Goal: Transaction & Acquisition: Purchase product/service

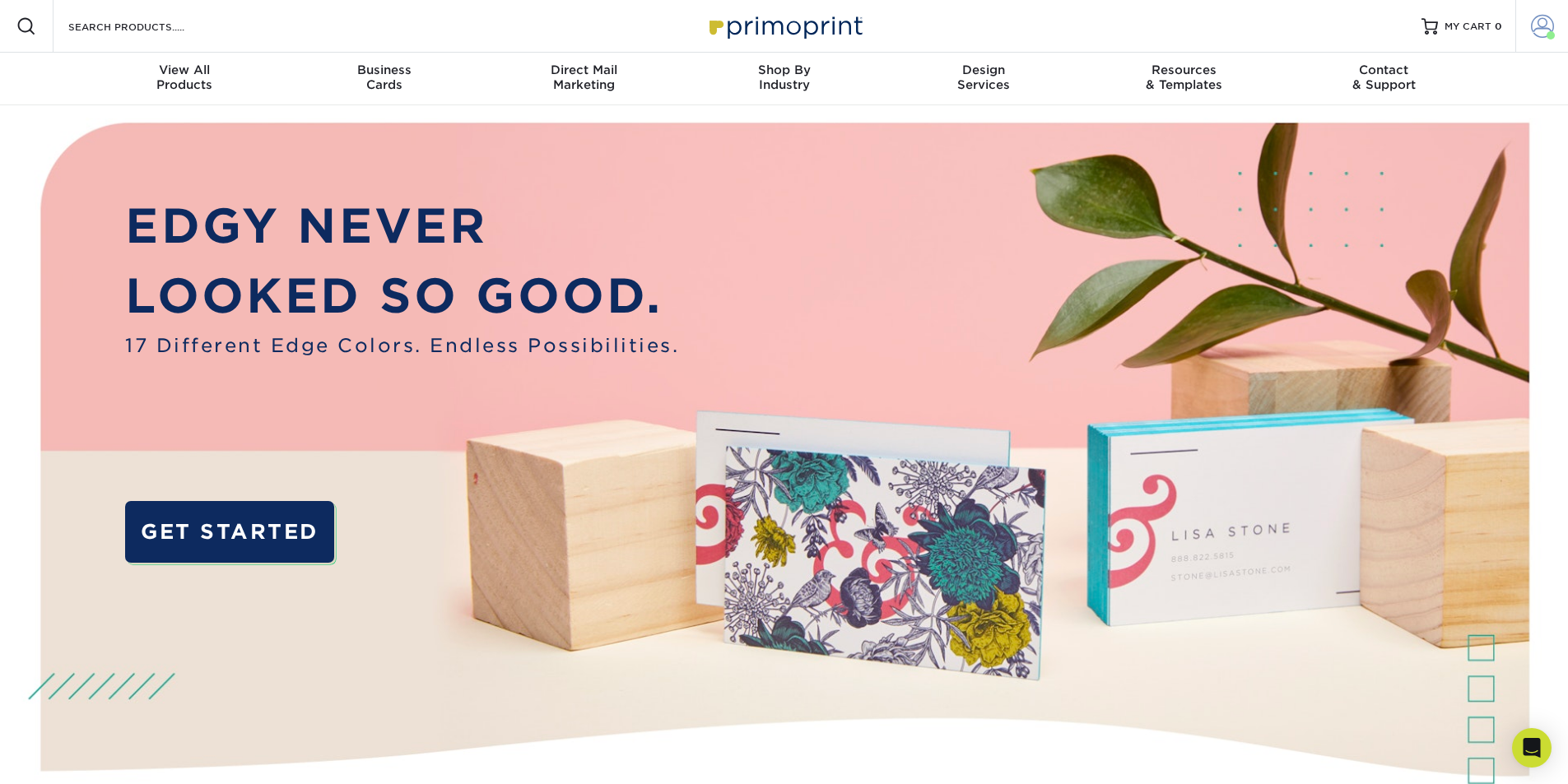
click at [1538, 29] on span at bounding box center [1542, 26] width 23 height 23
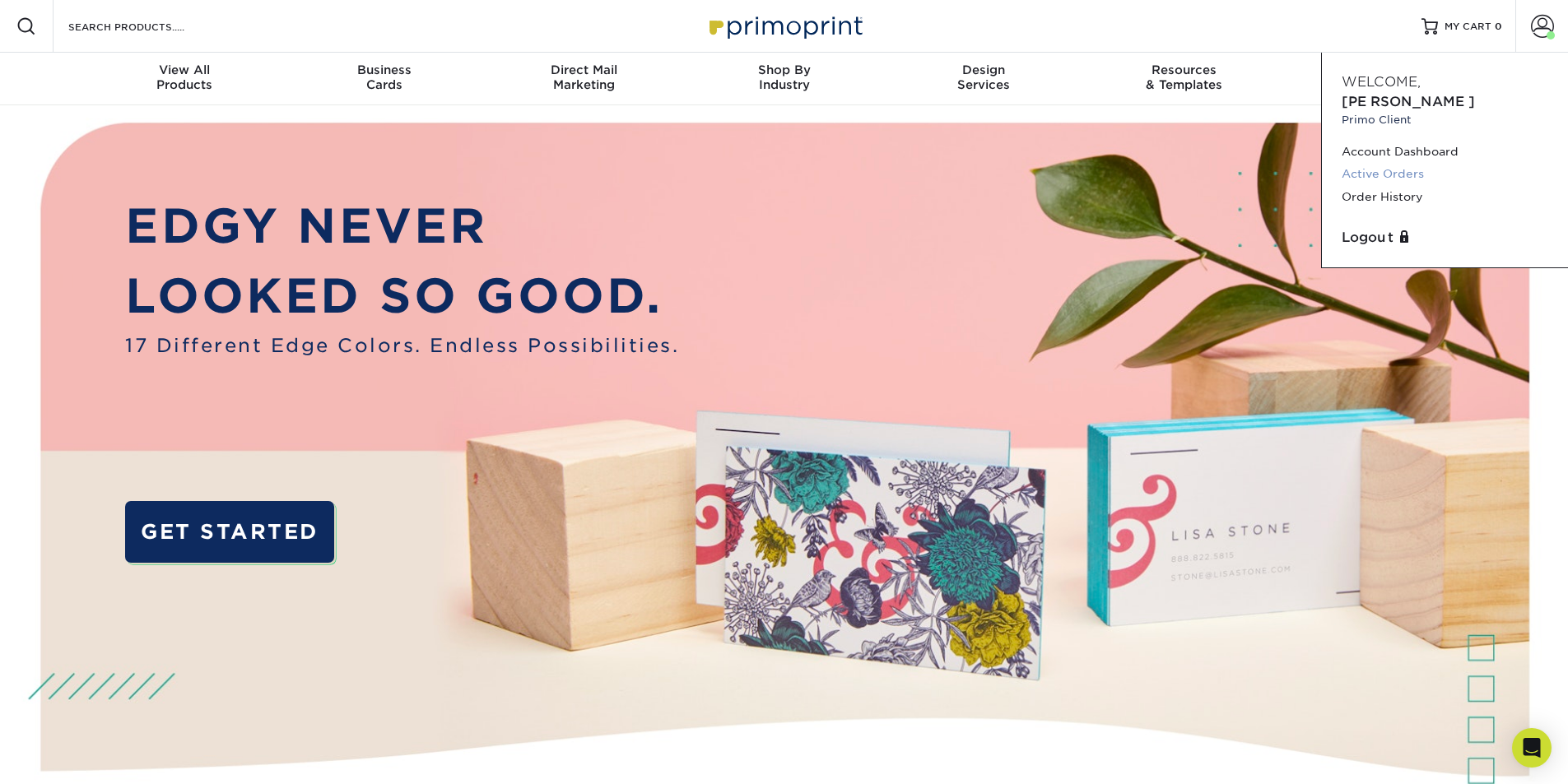
click at [1398, 163] on link "Active Orders" at bounding box center [1444, 174] width 207 height 22
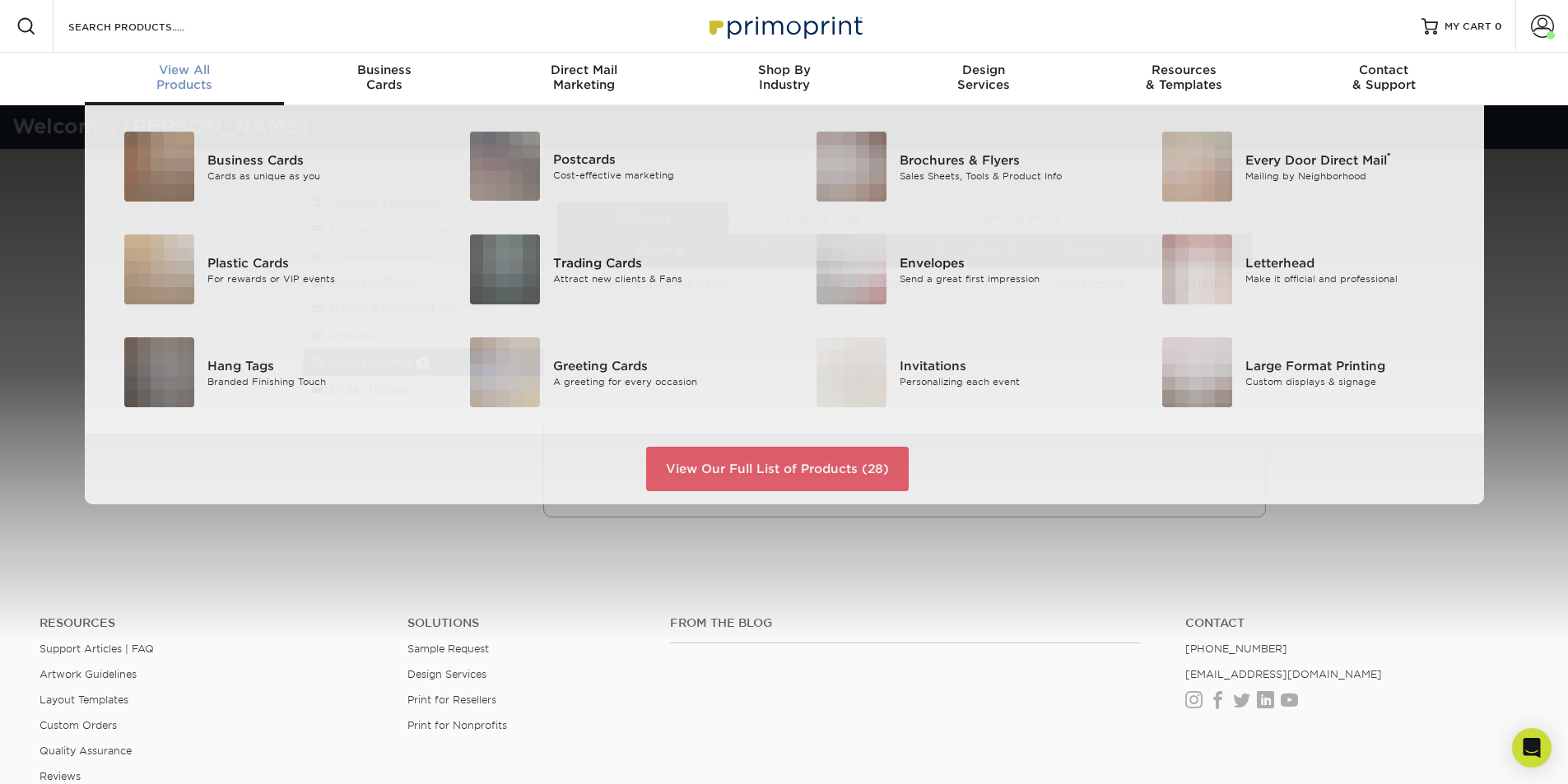
click at [218, 88] on div "View All Products" at bounding box center [185, 77] width 200 height 30
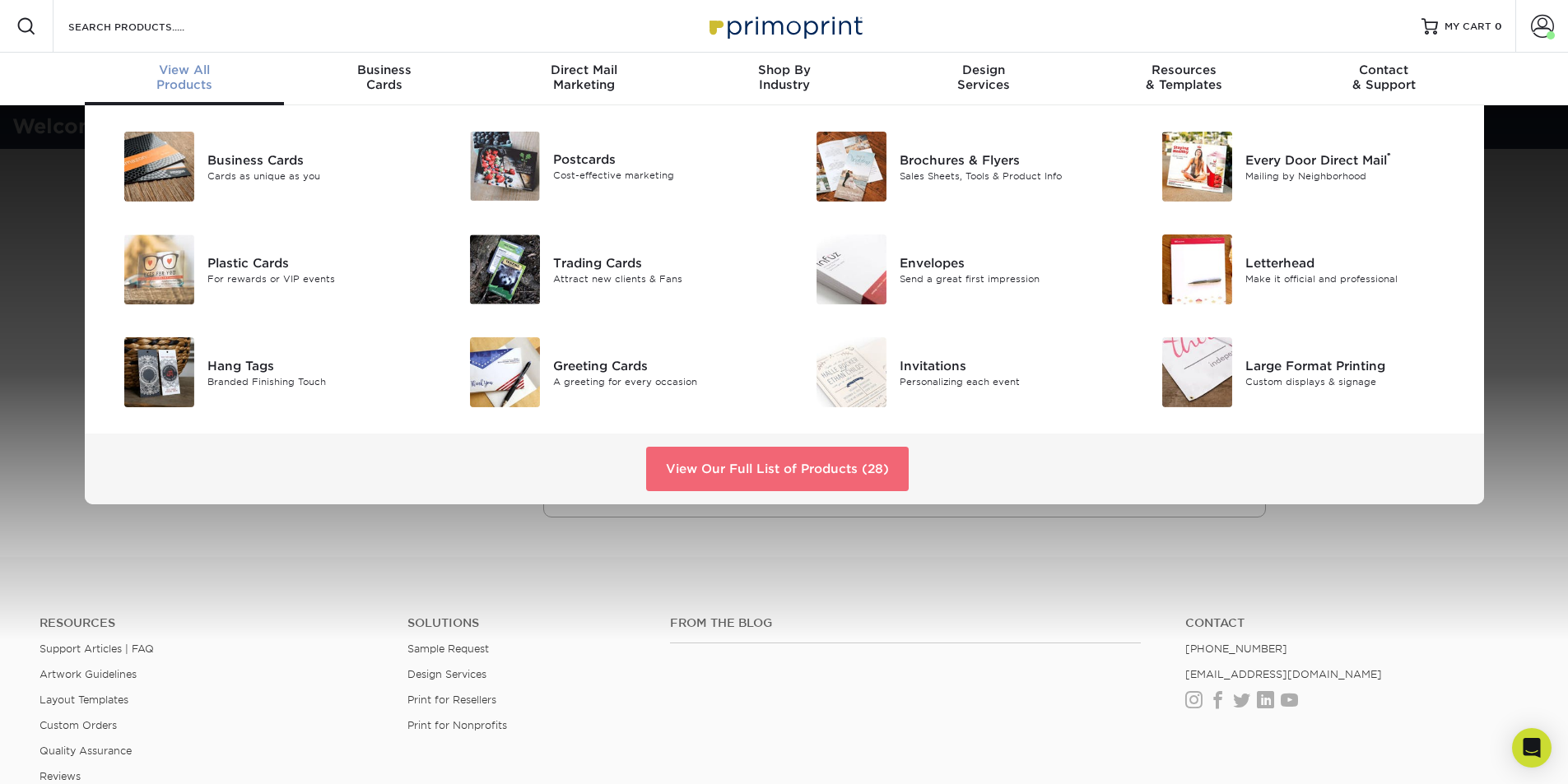
click at [674, 458] on link "View Our Full List of Products (28)" at bounding box center [777, 469] width 262 height 45
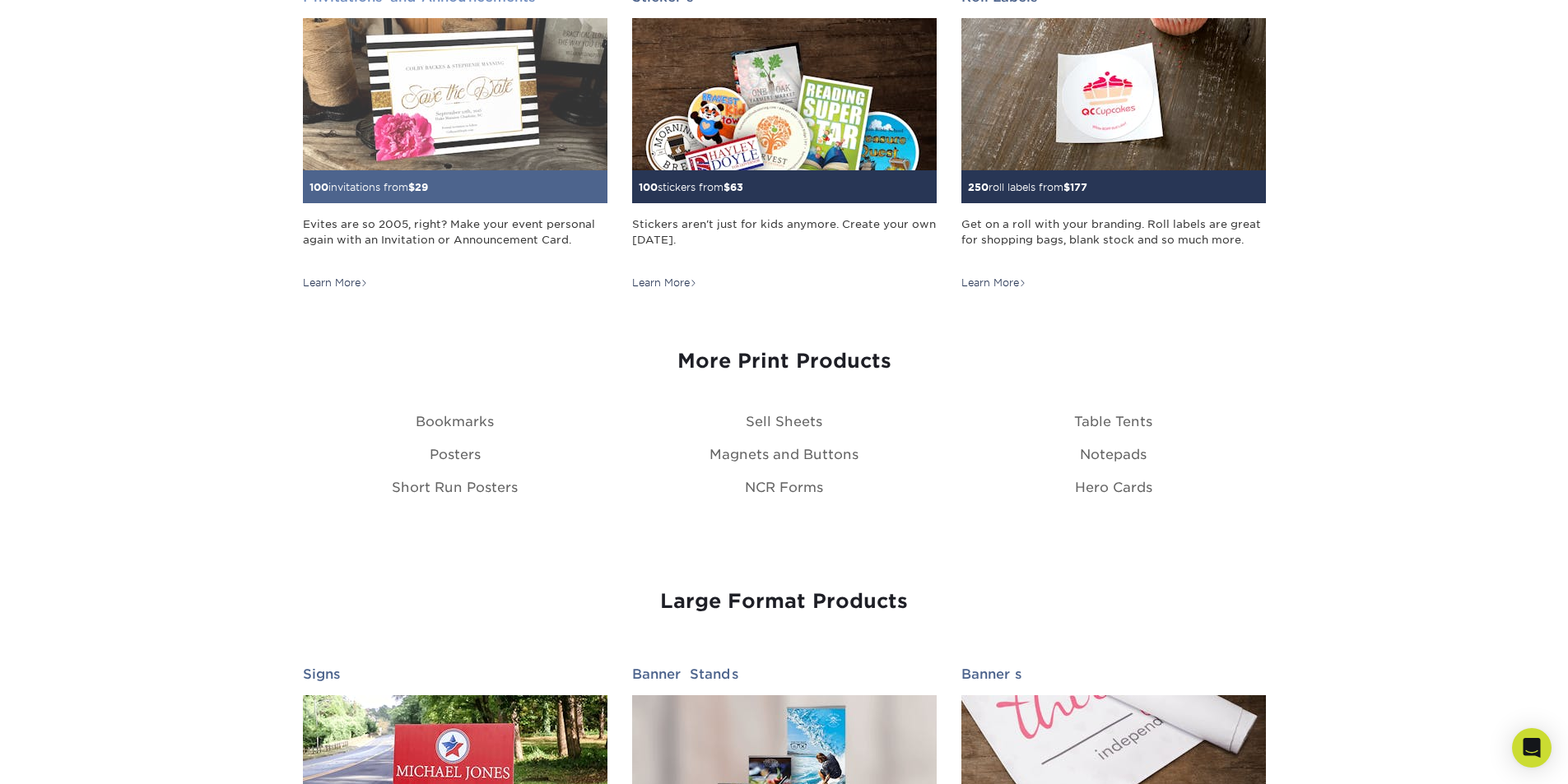
scroll to position [1727, 0]
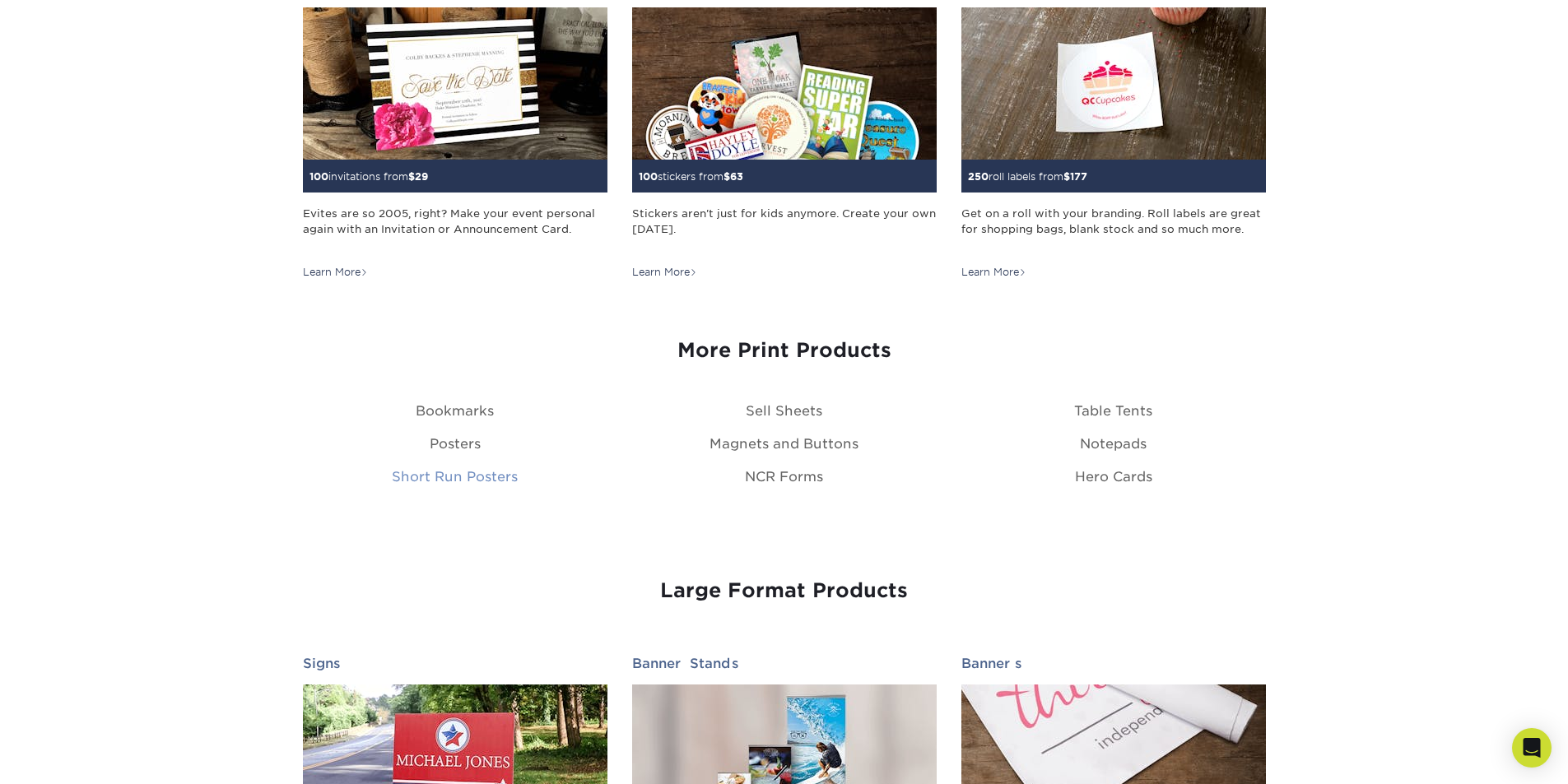
click at [501, 476] on link "Short Run Posters" at bounding box center [454, 476] width 126 height 16
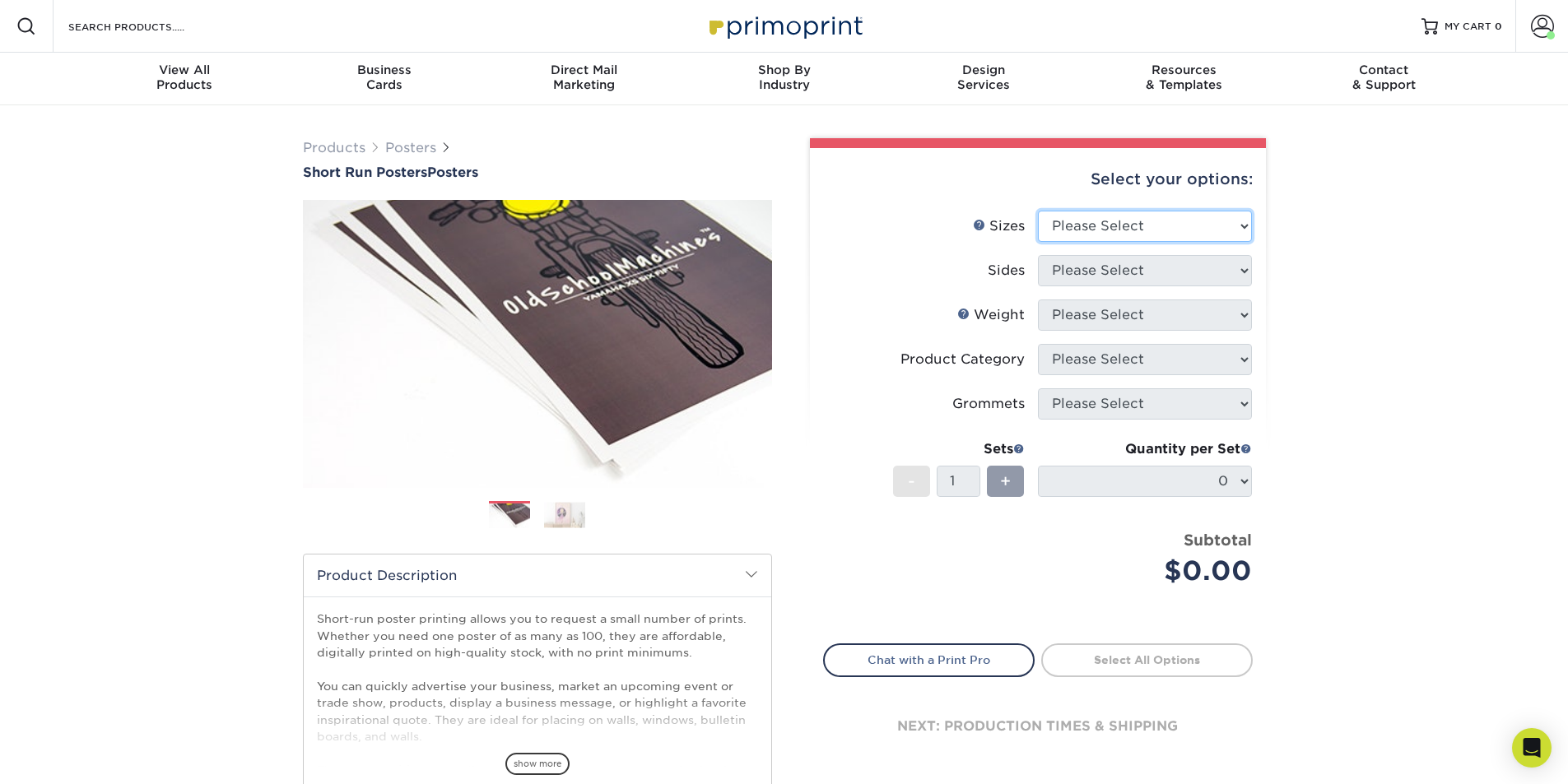
click at [1098, 228] on select "Please Select 12" x 12" 12" x 15" 12" x 17" 12" x 18" 12" x 20" 12" x 24" 12" x…" at bounding box center [1145, 226] width 214 height 31
select select "15.00x30.00"
click at [1037, 211] on select "Please Select 12" x 12" 12" x 15" 12" x 17" 12" x 18" 12" x 20" 12" x 24" 12" x…" at bounding box center [1145, 226] width 214 height 31
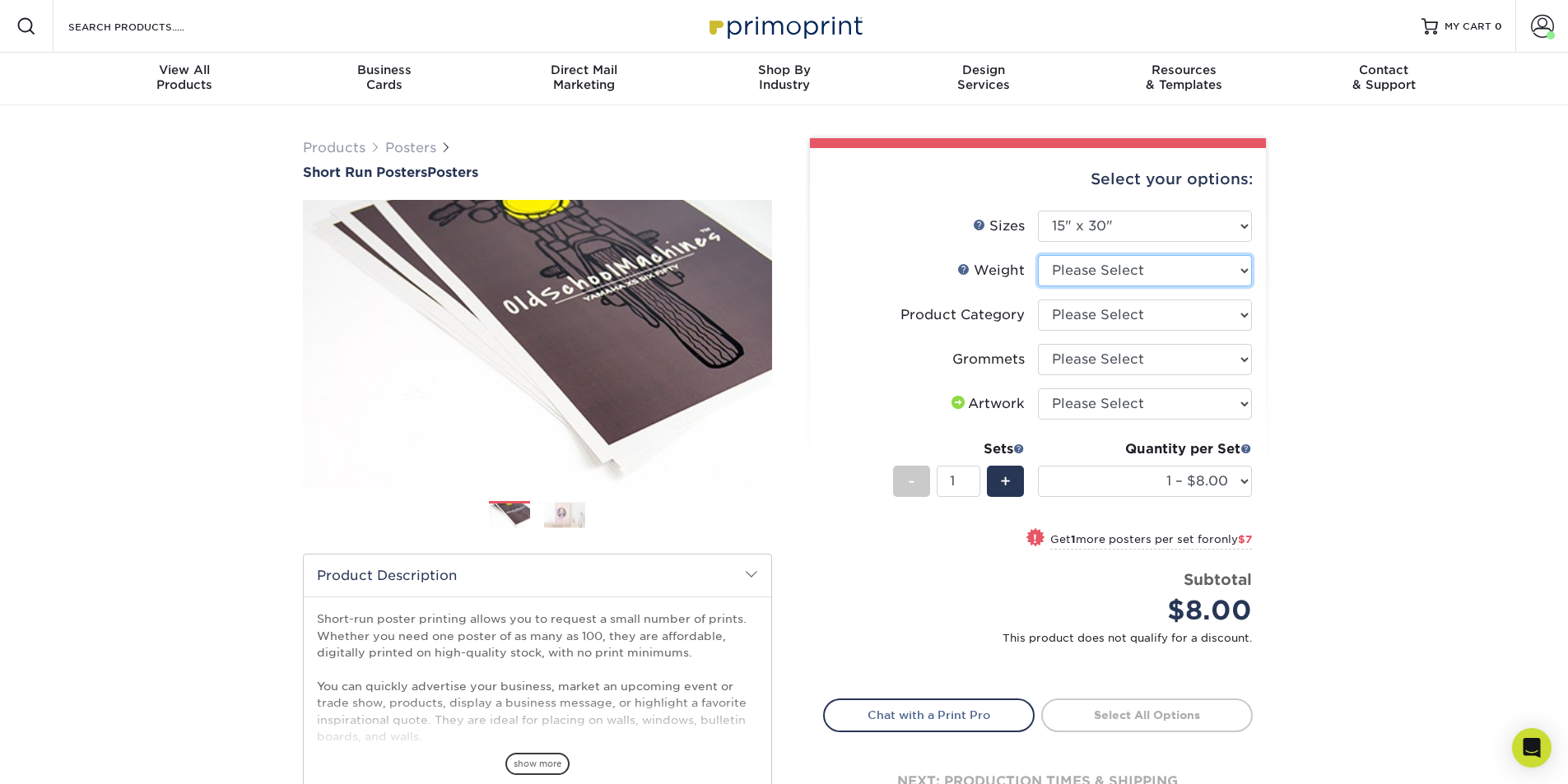
click at [1120, 268] on select "Please Select 12PTC2S" at bounding box center [1145, 270] width 214 height 31
select select "12PTC2S"
click at [1037, 255] on select "Please Select 12PTC2S" at bounding box center [1145, 270] width 214 height 31
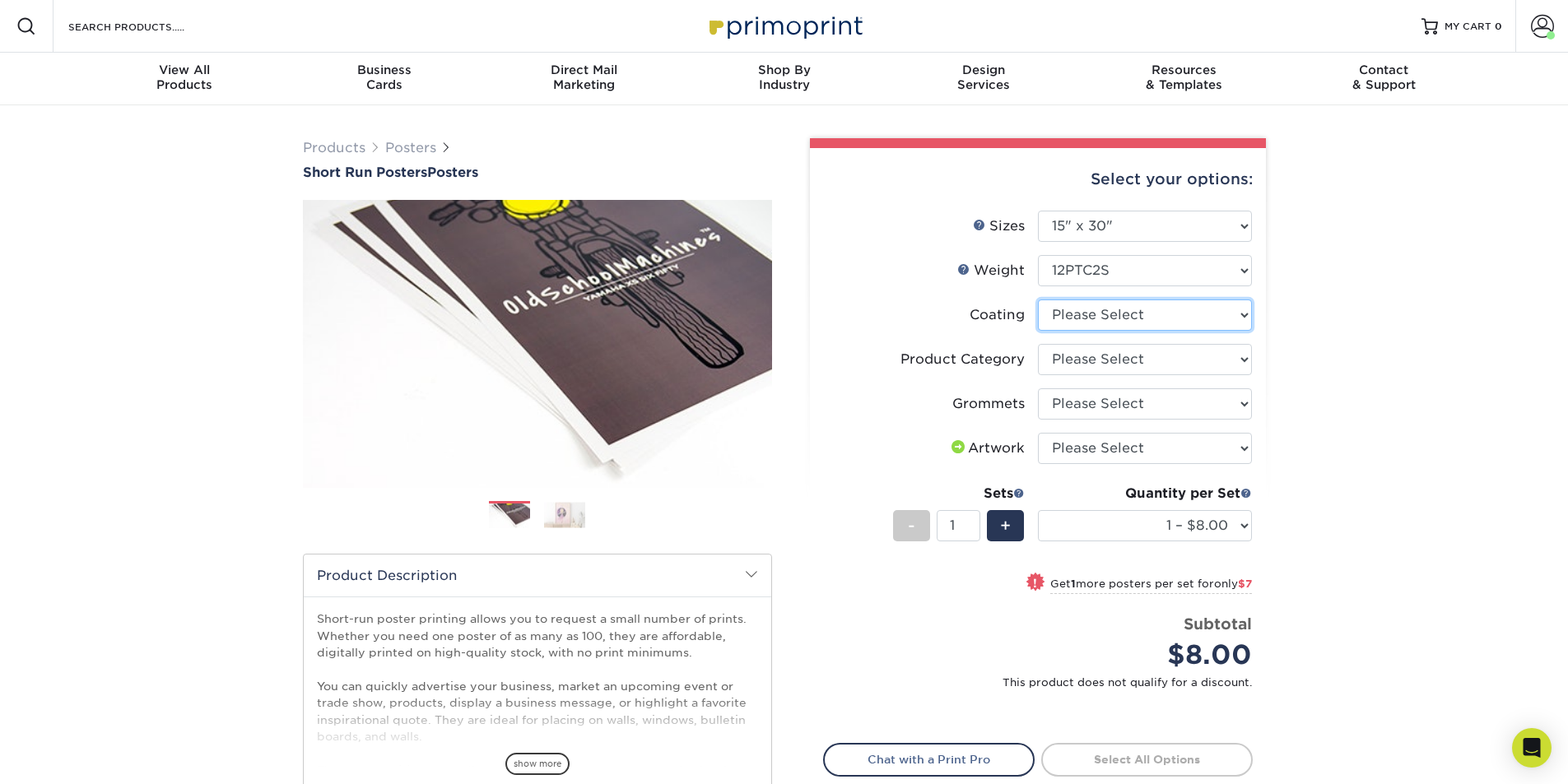
click at [1106, 312] on select at bounding box center [1145, 314] width 214 height 31
select select "3e7618de-abca-4bda-9f97-8b9129e913d8"
click at [1037, 299] on select at bounding box center [1145, 314] width 214 height 31
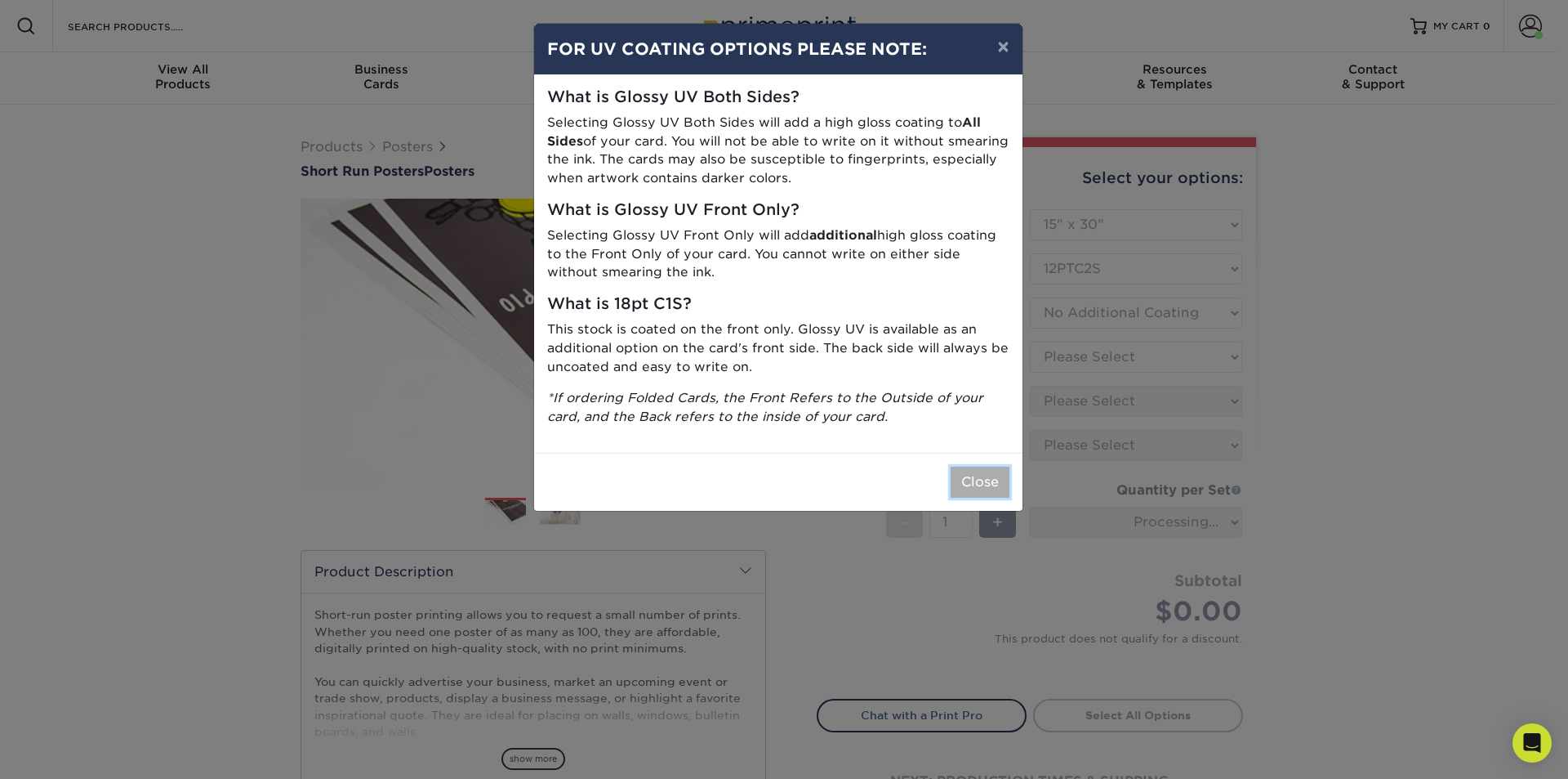
click at [964, 487] on button "Close" at bounding box center [980, 482] width 59 height 31
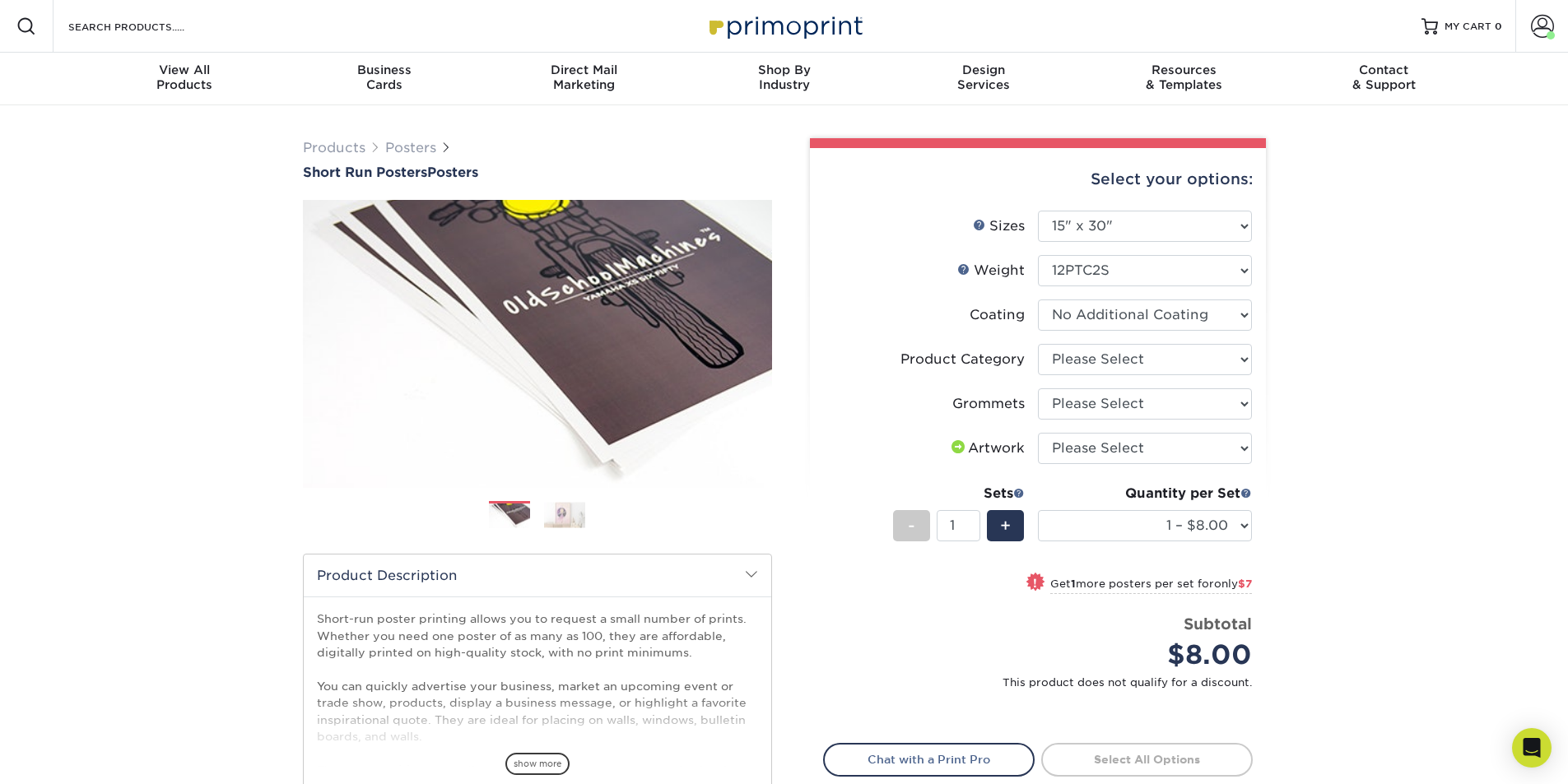
scroll to position [83, 0]
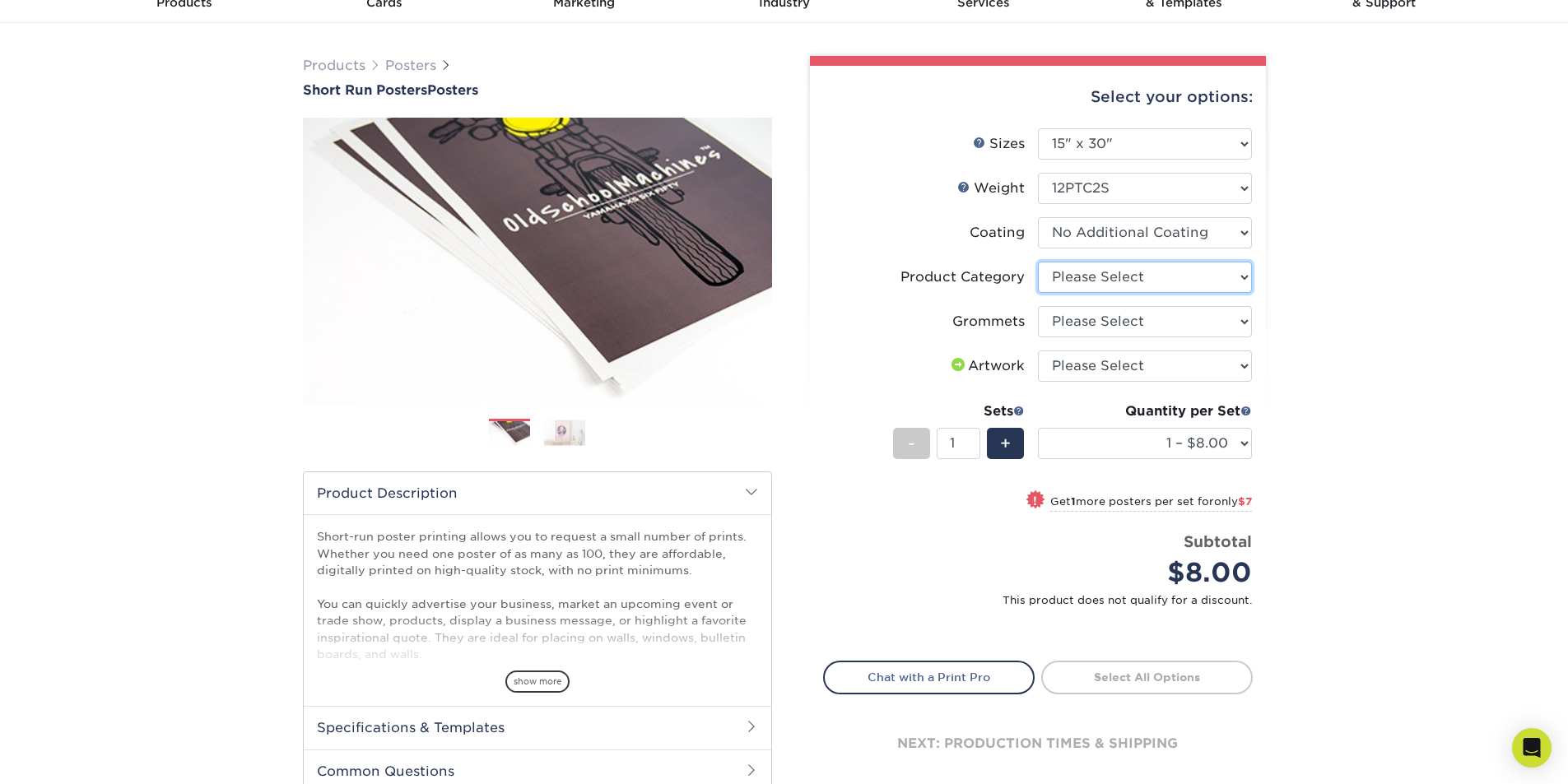
click at [1097, 283] on select "Please Select Blockout Poster" at bounding box center [1145, 277] width 214 height 31
select select "fa4be506-53fb-4ae9-92ef-b1dd4b719e38"
click at [1037, 261] on select "Please Select Blockout Poster" at bounding box center [1145, 277] width 214 height 31
click at [1092, 322] on select "Please Select No Grommets Yes, Grommet All 4 Corners Yes, Grommets Top Corners …" at bounding box center [1145, 321] width 214 height 31
select select "90d329df-db80-4206-b821-ff9d3f363977"
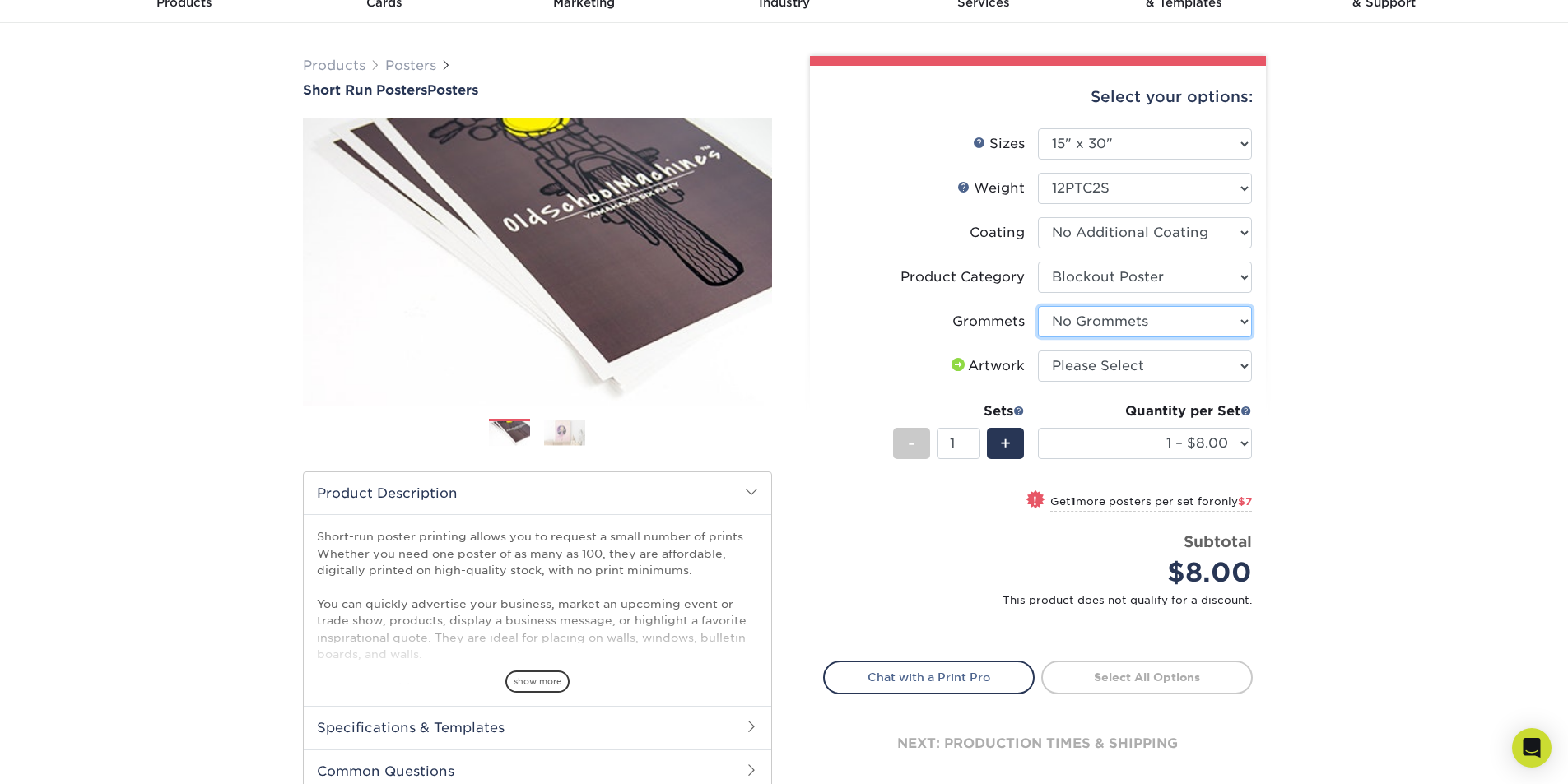
click at [1037, 306] on select "Please Select No Grommets Yes, Grommet All 4 Corners Yes, Grommets Top Corners …" at bounding box center [1145, 321] width 214 height 31
click at [1090, 367] on select "Please Select I will upload files I need a design - $150" at bounding box center [1145, 366] width 214 height 31
select select "upload"
click at [1037, 351] on select "Please Select I will upload files I need a design - $150" at bounding box center [1145, 366] width 214 height 31
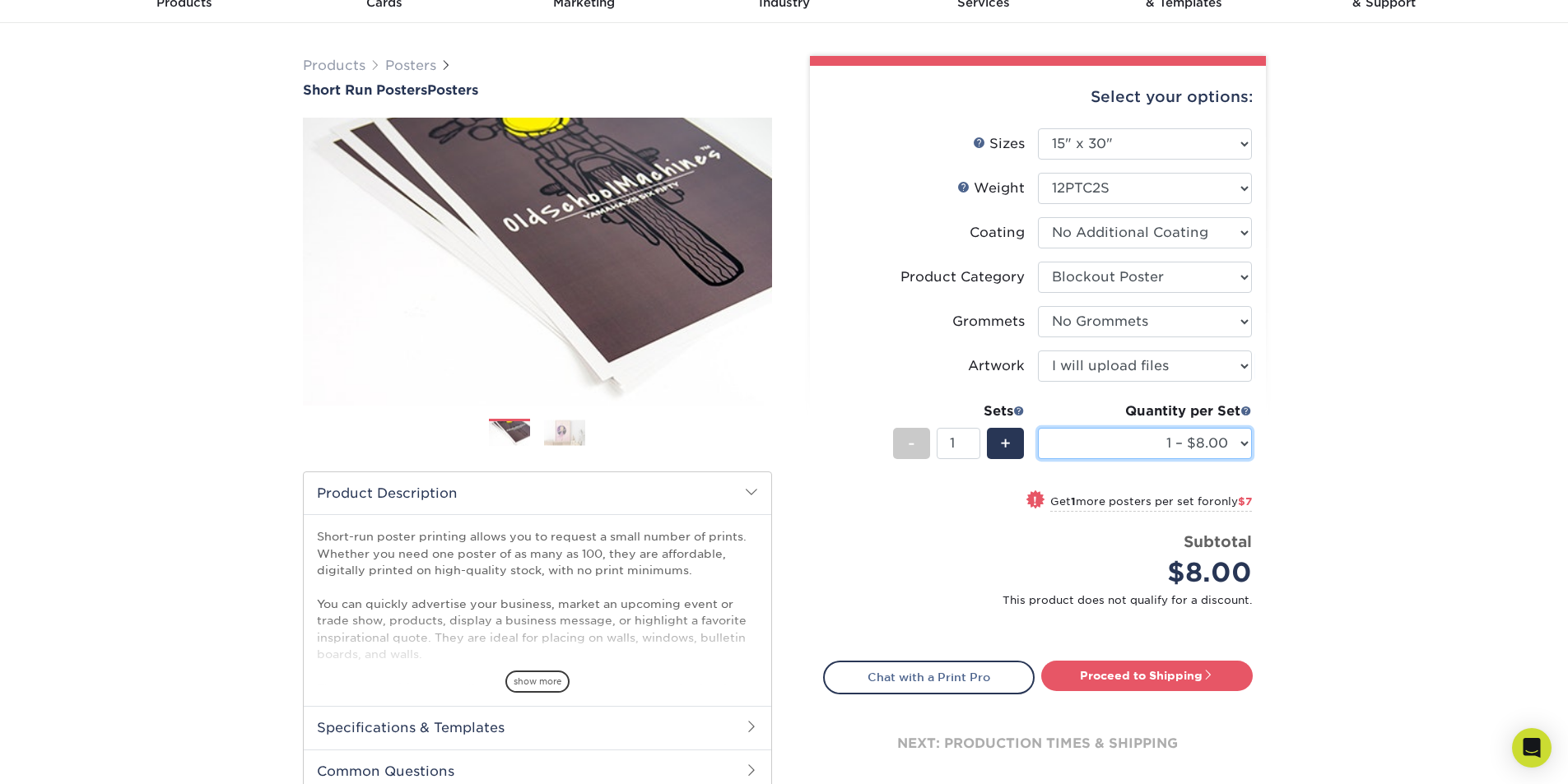
click at [1051, 438] on select "1 – $8.00 2 – $15.00 3 – $22.00 4 – $29.00 5 – $36.00 6 – $43.00 7 – $50.00 8 –…" at bounding box center [1145, 443] width 214 height 31
click at [913, 313] on label "Grommets" at bounding box center [931, 321] width 214 height 31
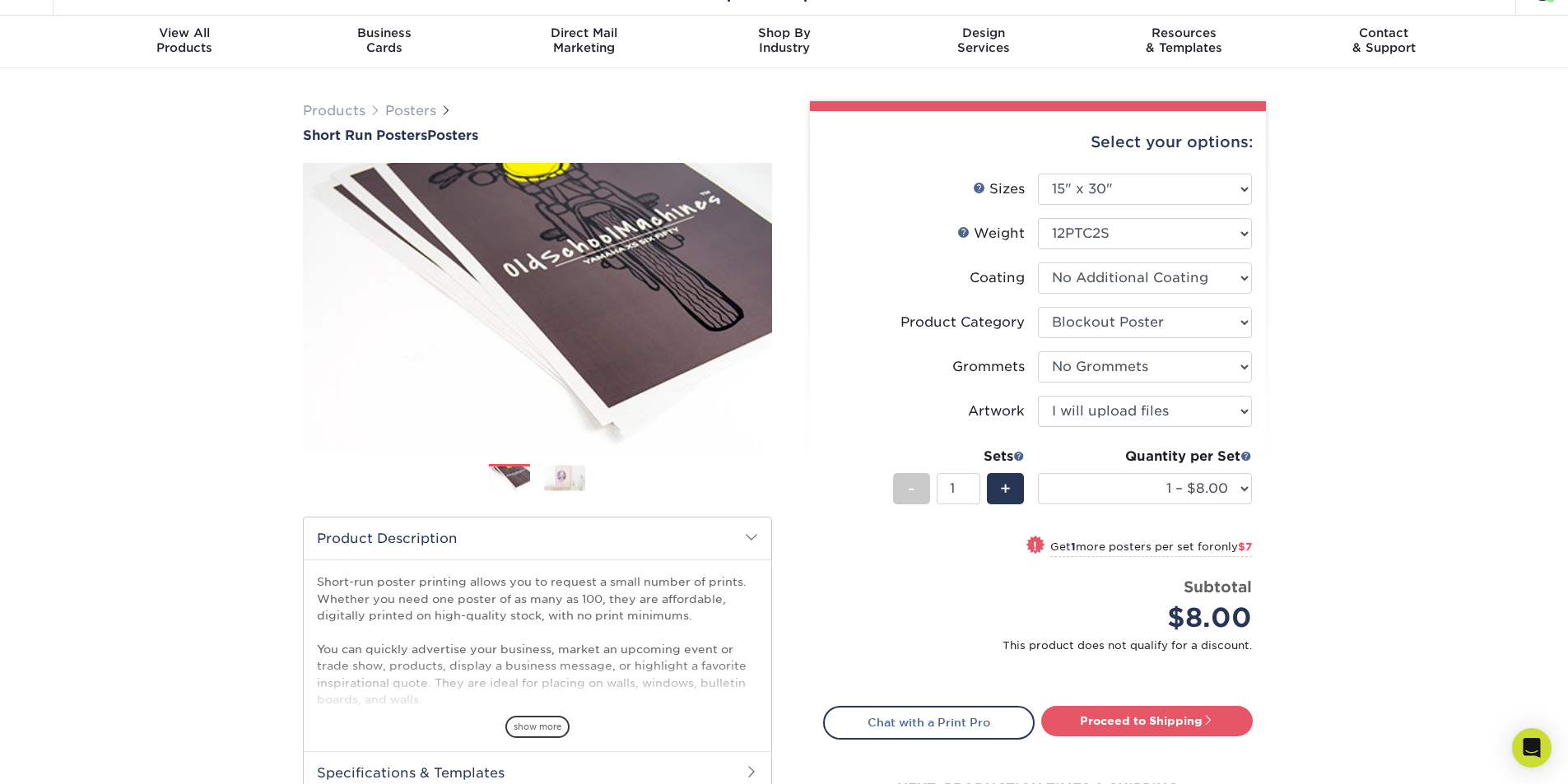
scroll to position [0, 0]
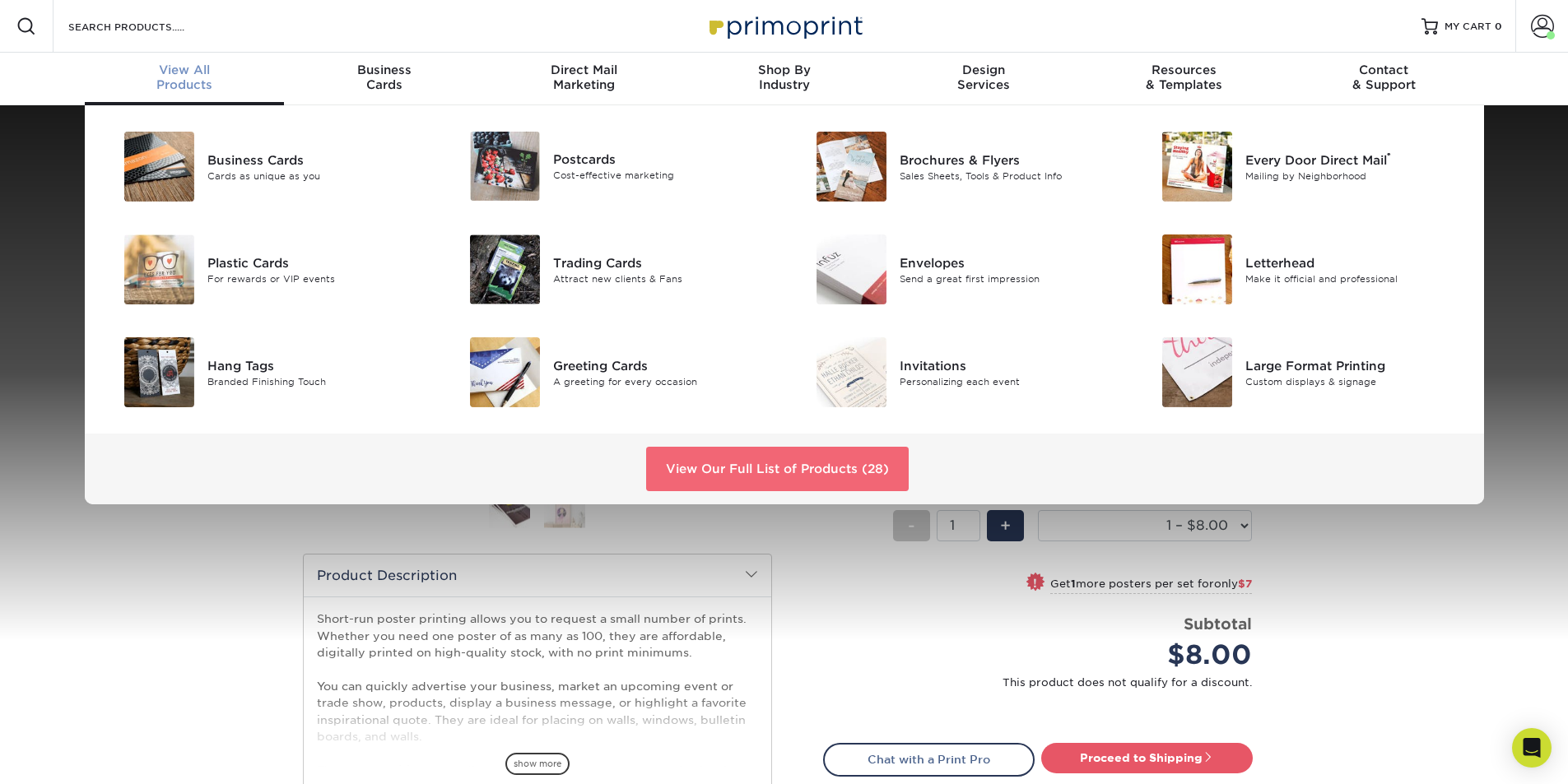
click at [780, 470] on link "View Our Full List of Products (28)" at bounding box center [777, 469] width 262 height 45
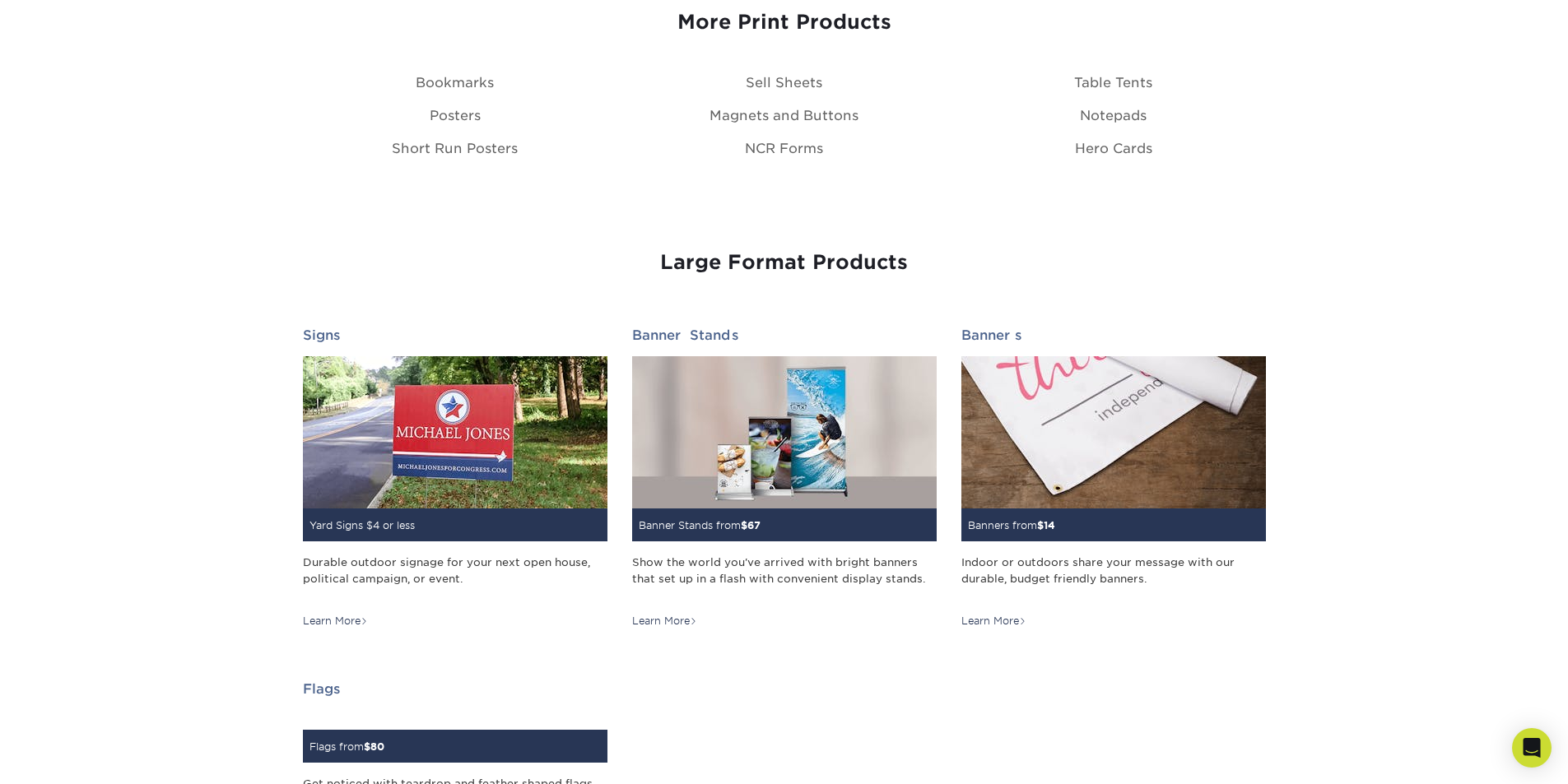
scroll to position [2056, 0]
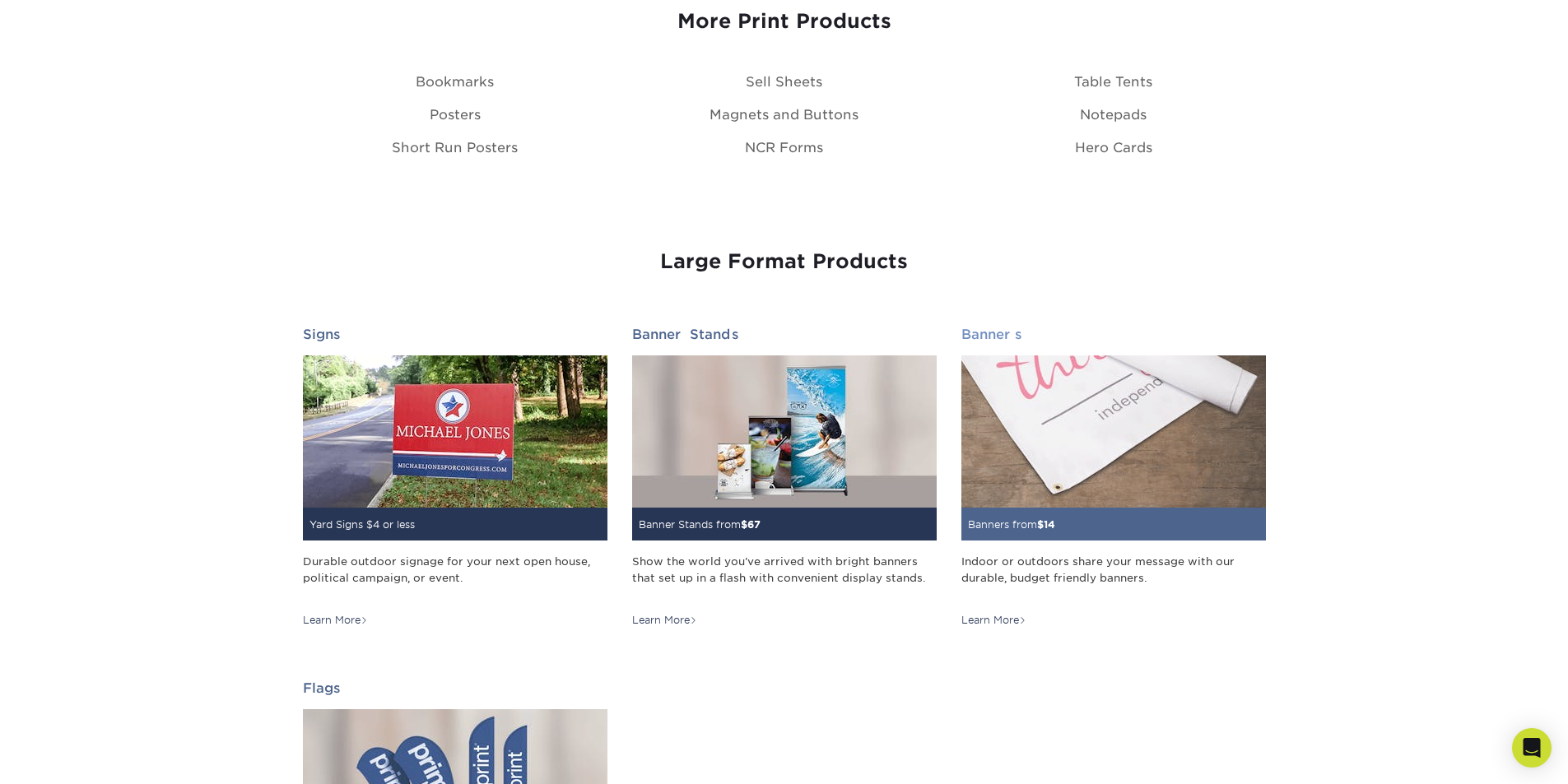
click at [992, 406] on img at bounding box center [1113, 432] width 304 height 153
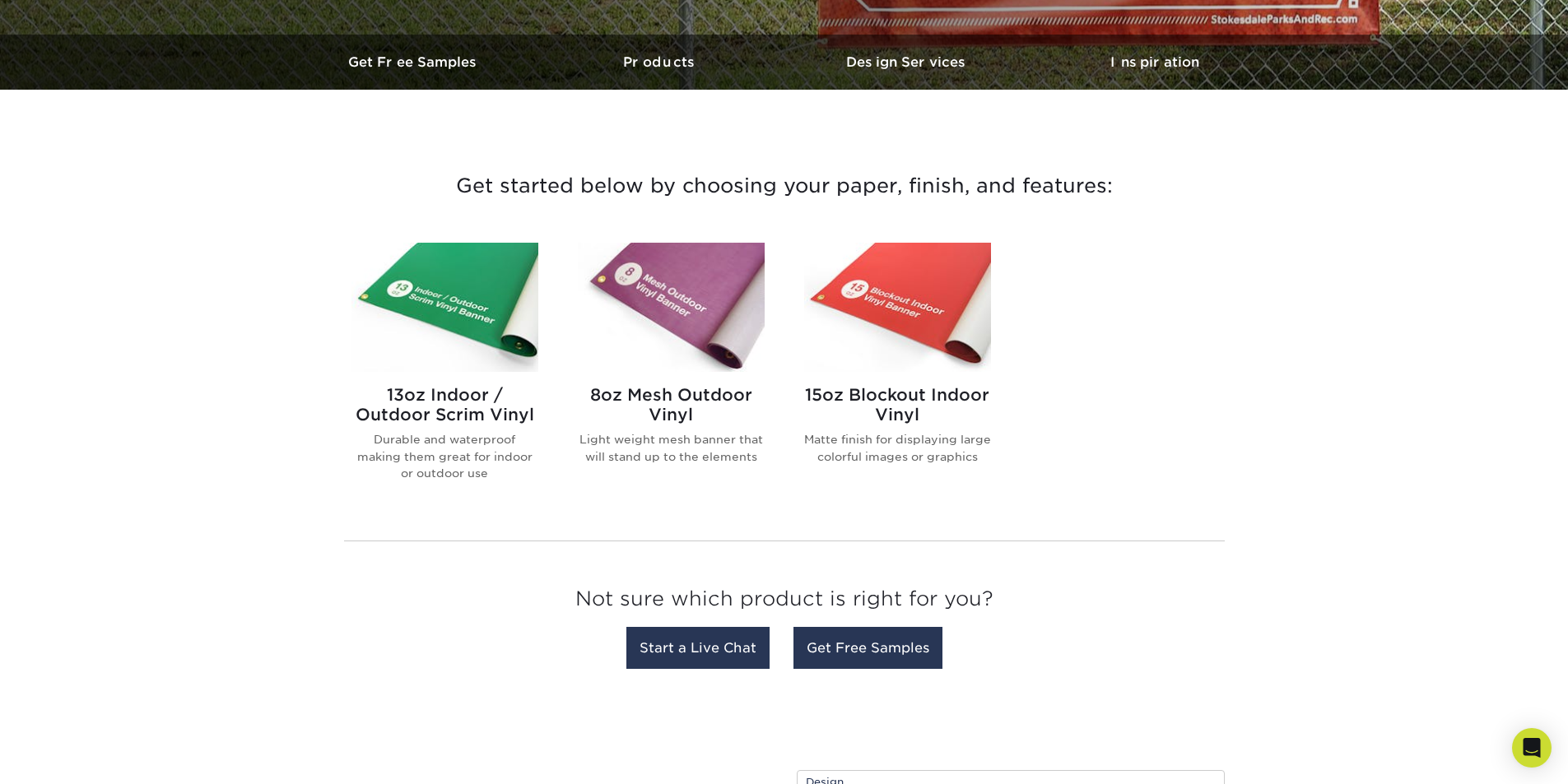
scroll to position [493, 0]
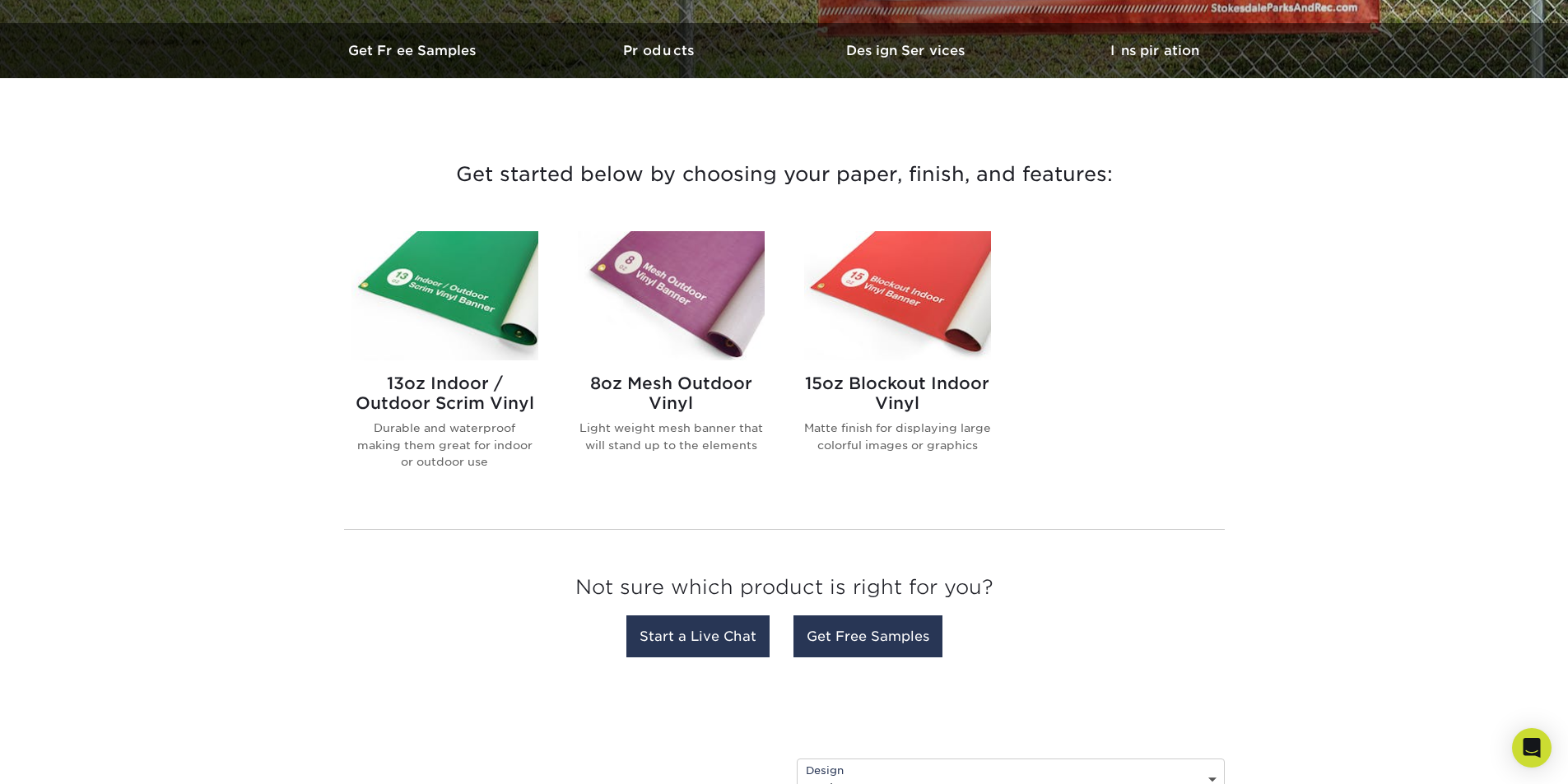
click at [925, 357] on img at bounding box center [897, 295] width 186 height 129
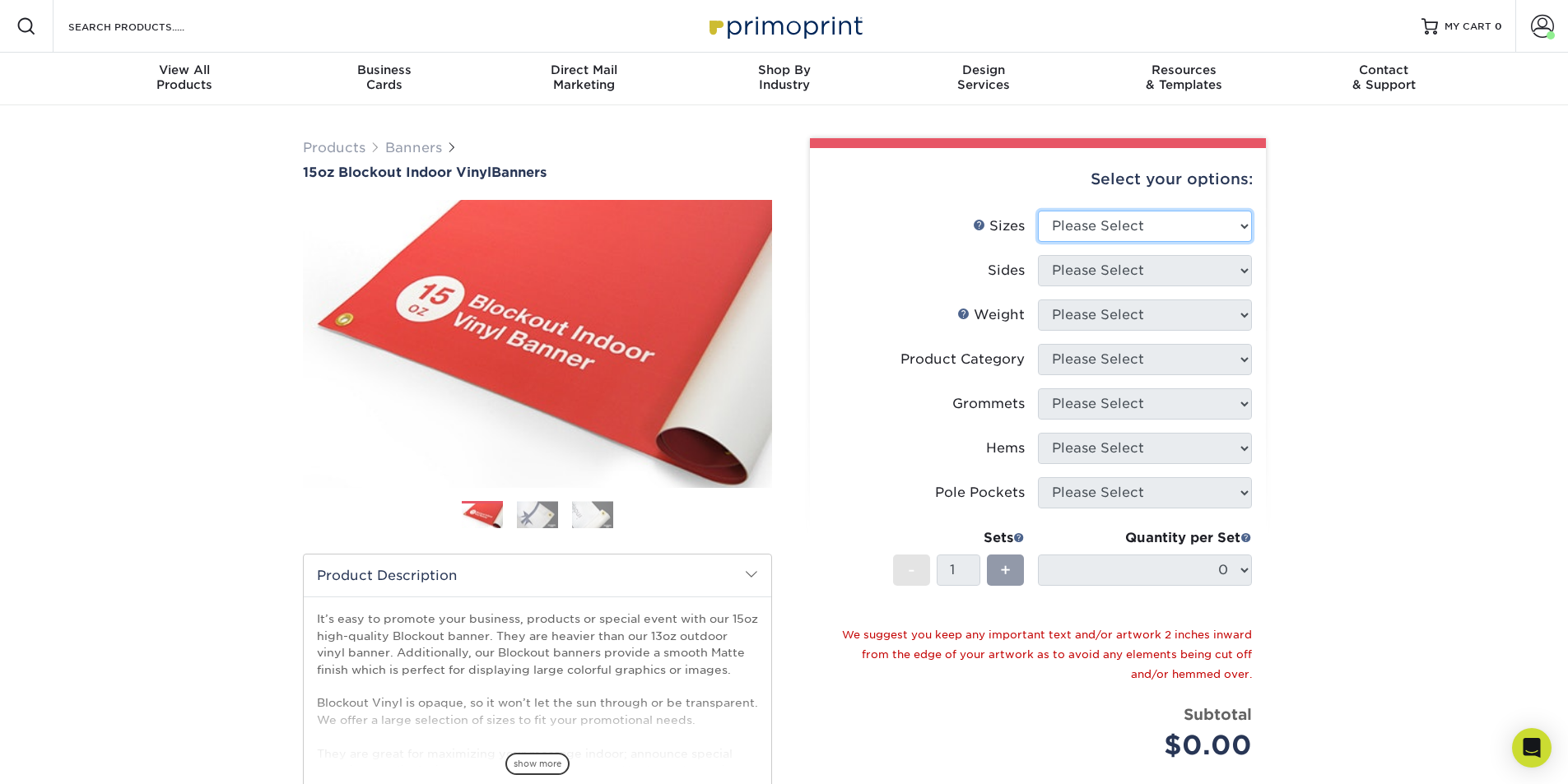
click at [1102, 233] on select "Please Select 17" x 32" 18" x 24" 21" x 192" 22" x 35" 22" x 69" 24" x 36" 24" …" at bounding box center [1145, 226] width 214 height 31
select select "17.00x32.00"
click at [1037, 211] on select "Please Select 17" x 32" 18" x 24" 21" x 192" 22" x 35" 22" x 69" 24" x 36" 24" …" at bounding box center [1145, 226] width 214 height 31
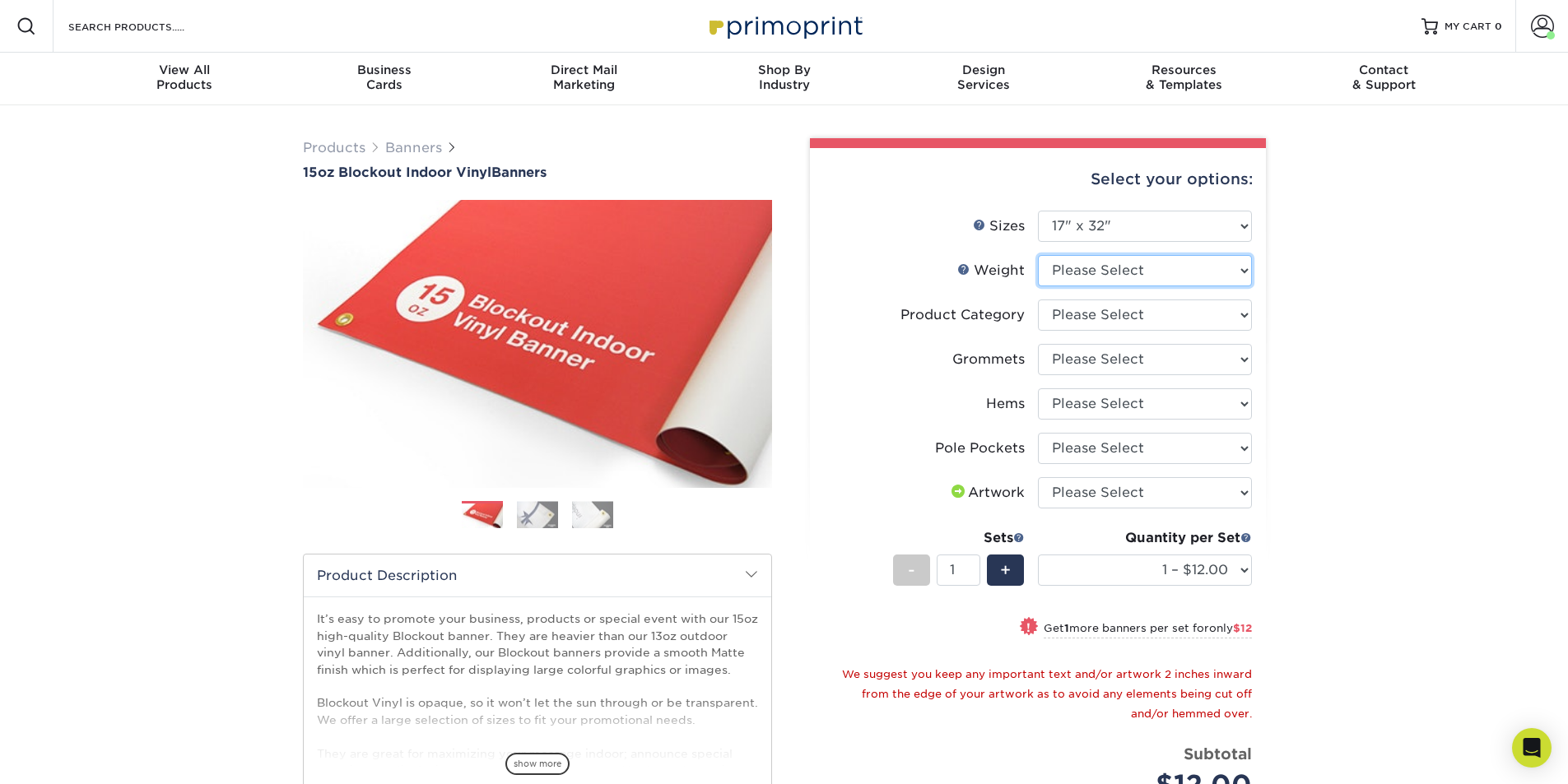
click at [1113, 277] on select "Please Select 15OZBLOCKOUT" at bounding box center [1145, 270] width 214 height 31
select select "15OZBLOCKOUT"
click at [1037, 255] on select "Please Select 15OZBLOCKOUT" at bounding box center [1145, 270] width 214 height 31
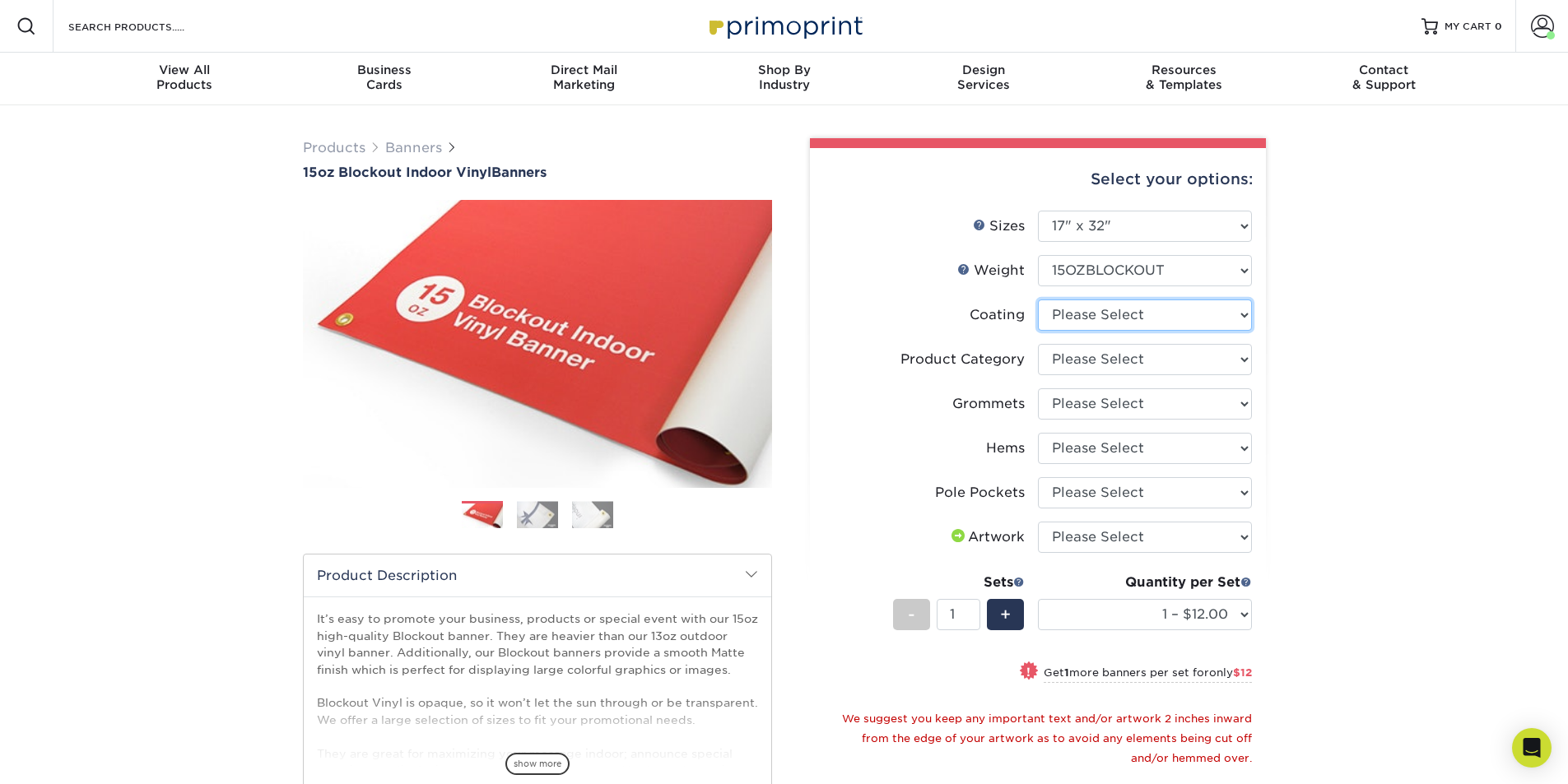
click at [1115, 313] on select at bounding box center [1145, 314] width 214 height 31
select select "3e7618de-abca-4bda-9f97-8b9129e913d8"
click at [1037, 299] on select at bounding box center [1145, 314] width 214 height 31
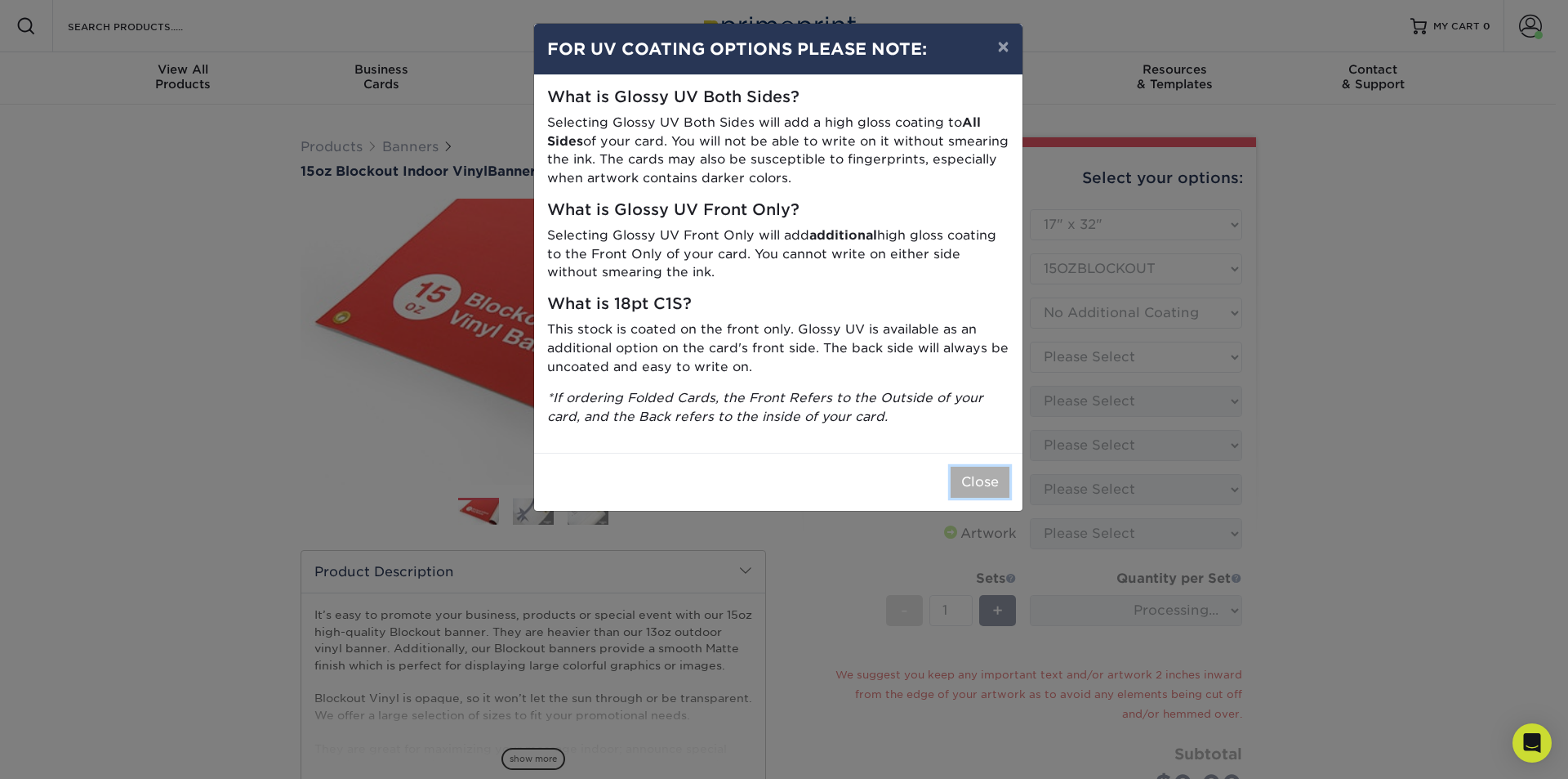
click at [986, 483] on button "Close" at bounding box center [980, 482] width 59 height 31
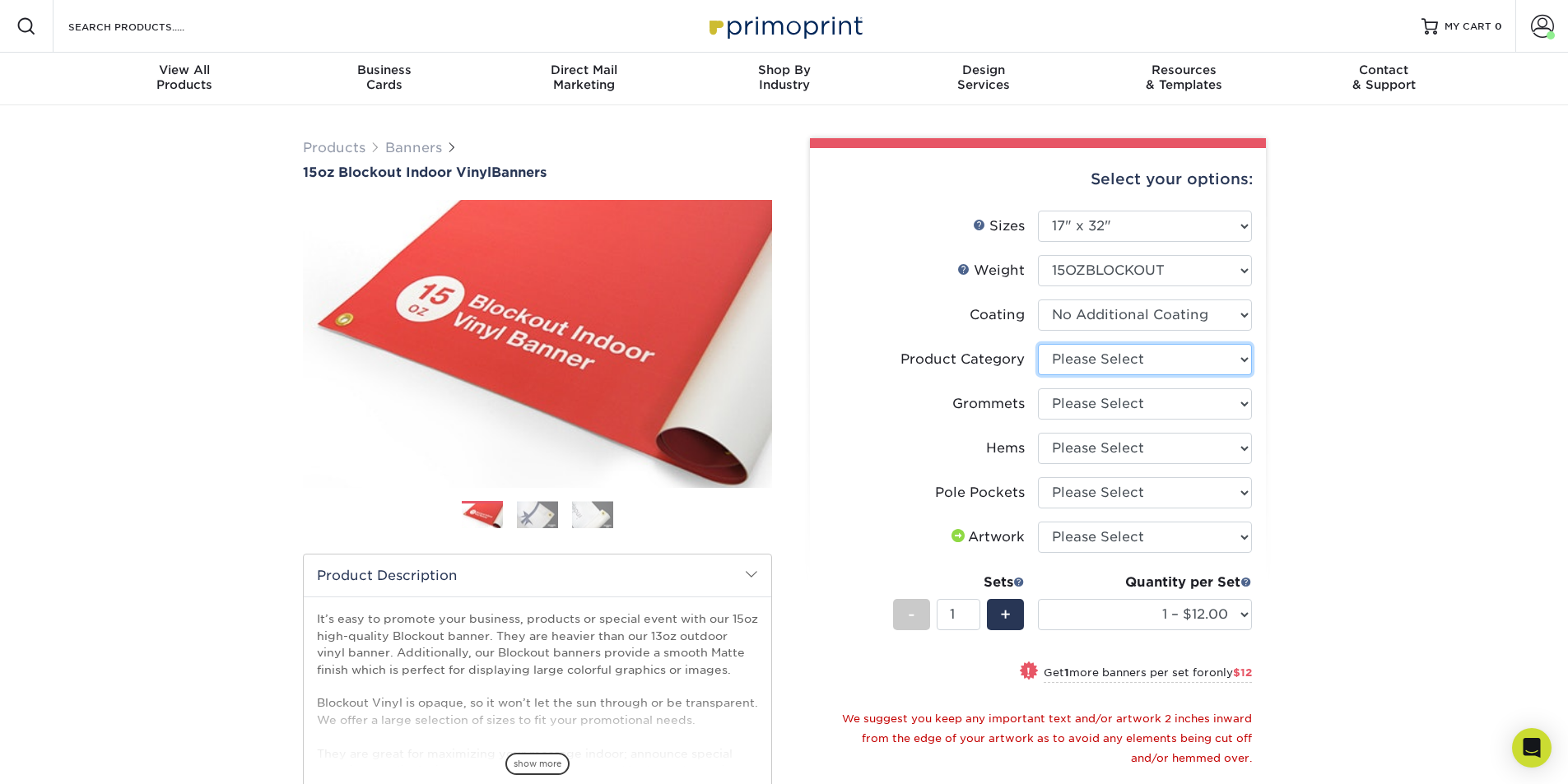
click at [1078, 359] on select "Please Select 15oz Blockout Vinyl" at bounding box center [1145, 359] width 214 height 31
select select "ab63990c-71be-4401-8343-b30abfa5ad7c"
click at [1037, 344] on select "Please Select 15oz Blockout Vinyl" at bounding box center [1145, 359] width 214 height 31
click at [1071, 401] on select "Please Select No Grommets Yes, Grommet All 4 Corners Yes, Grommets Every 2 ft." at bounding box center [1145, 404] width 214 height 31
select select "ce33bba6-a87b-4293-934d-6f372bdce3e6"
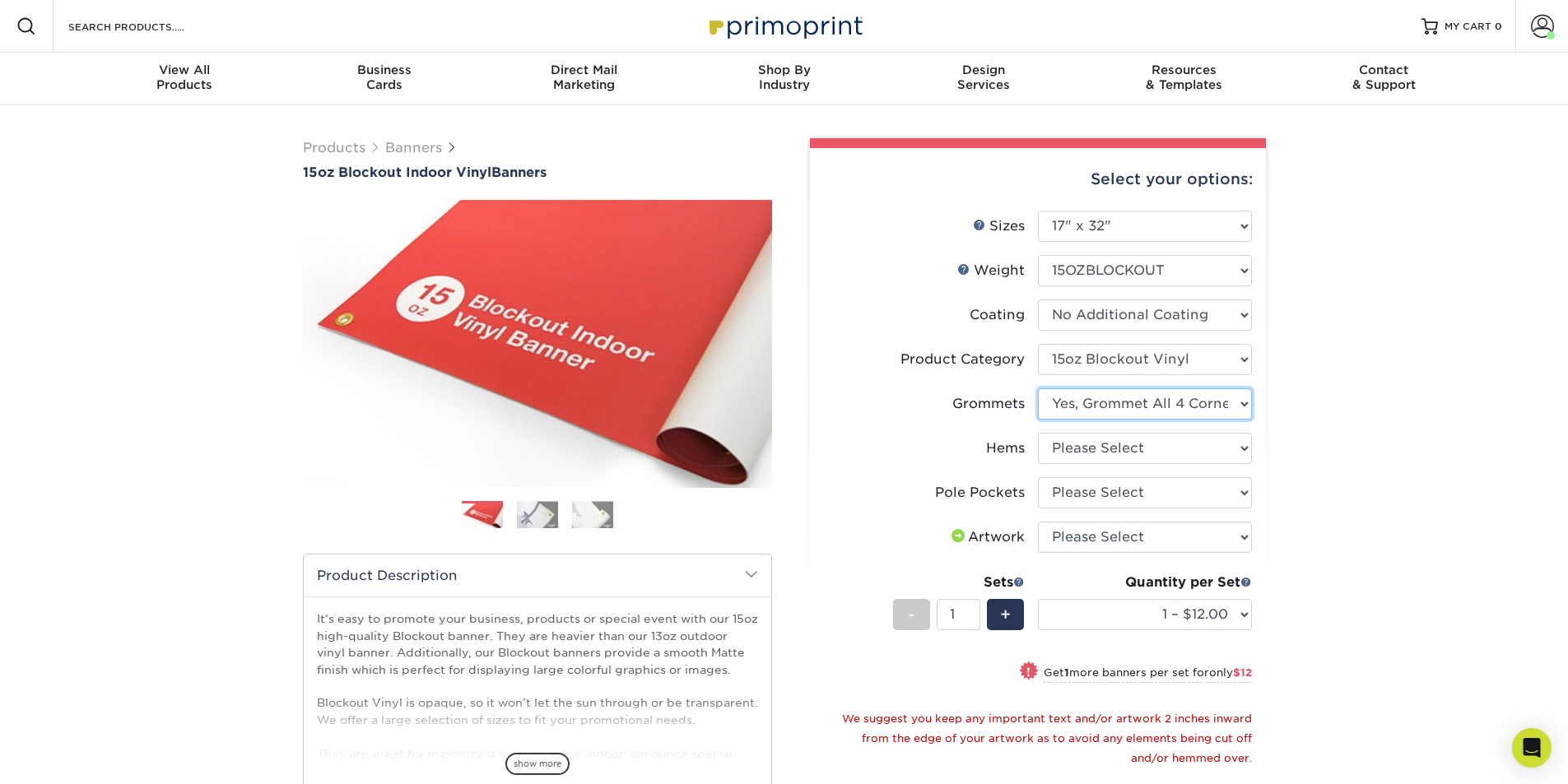
click at [1037, 389] on select "Please Select No Grommets Yes, Grommet All 4 Corners Yes, Grommets Every 2 ft." at bounding box center [1145, 404] width 214 height 31
click at [1093, 452] on select "Please Select No Hems/Pole Pockets Yes, Hems Top and Bottom Only Yes, Hems All …" at bounding box center [1145, 448] width 214 height 31
select select "4e4ebf09-664b-4b70-8385-b564872d2e90"
click at [1037, 432] on select "Please Select No Hems/Pole Pockets Yes, Hems Top and Bottom Only Yes, Hems All …" at bounding box center [1145, 448] width 214 height 31
click at [1115, 496] on select "Please Select No Pole Pockets 2 in. Left and Right 2 in. Top and Bottom 4 in. L…" at bounding box center [1145, 492] width 214 height 31
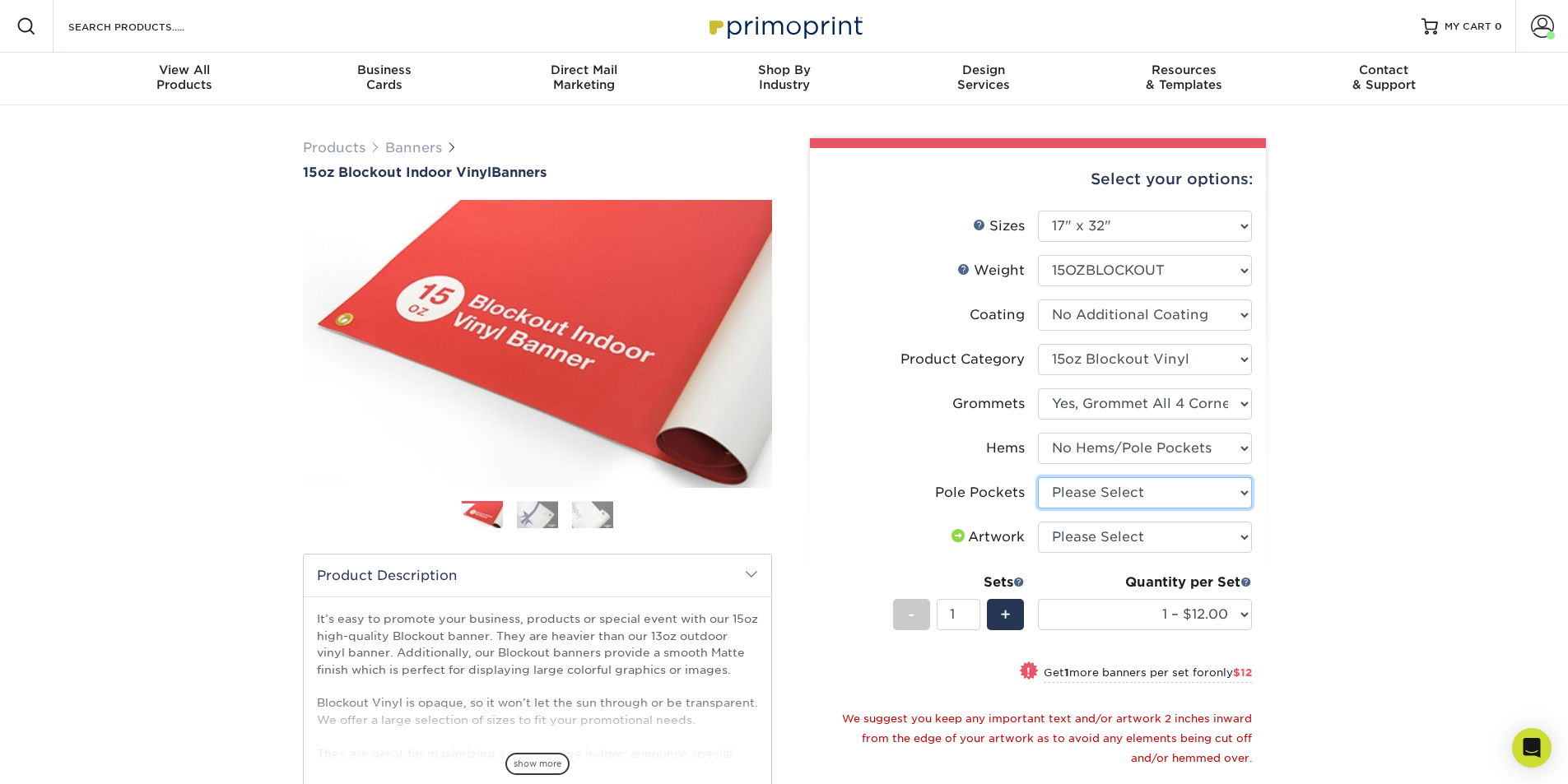
select select "462c5fe9-21e9-49a0-afb4-1c6e8664fe13"
click at [1037, 477] on select "Please Select No Pole Pockets 2 in. Left and Right 2 in. Top and Bottom 4 in. L…" at bounding box center [1145, 492] width 214 height 31
click at [1123, 534] on select "Please Select I will upload files I need a design - $50" at bounding box center [1145, 537] width 214 height 31
select select "upload"
click at [1037, 522] on select "Please Select I will upload files I need a design - $50" at bounding box center [1145, 537] width 214 height 31
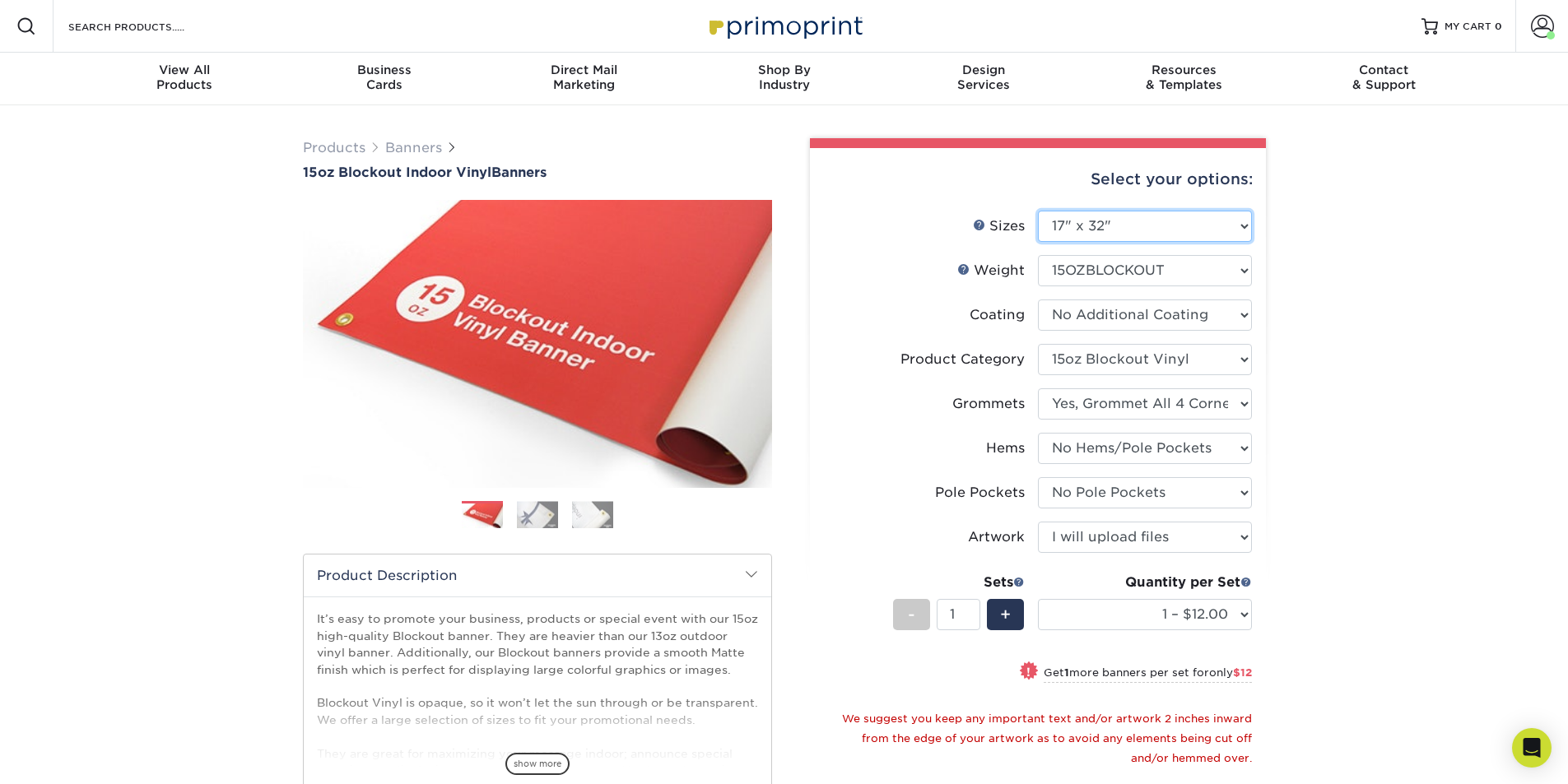
click at [1188, 234] on select "Please Select 17" x 32" 18" x 24" 21" x 192" 22" x 35" 22" x 69" 24" x 36" 24" …" at bounding box center [1145, 226] width 214 height 31
select select "18.00x24.00"
click at [1037, 211] on select "Please Select 17" x 32" 18" x 24" 21" x 192" 22" x 35" 22" x 69" 24" x 36" 24" …" at bounding box center [1145, 226] width 214 height 31
select select "-1"
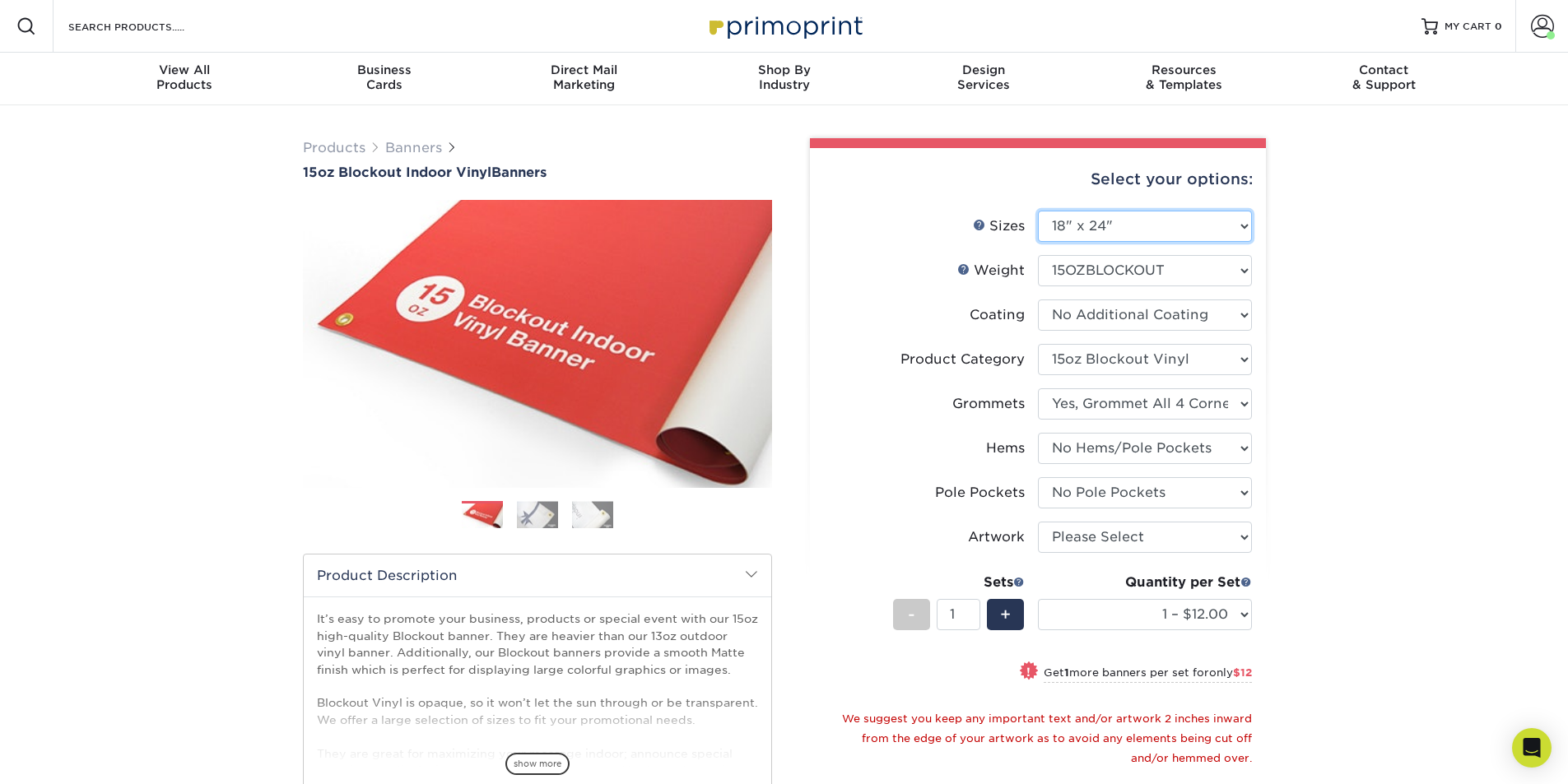
select select "-1"
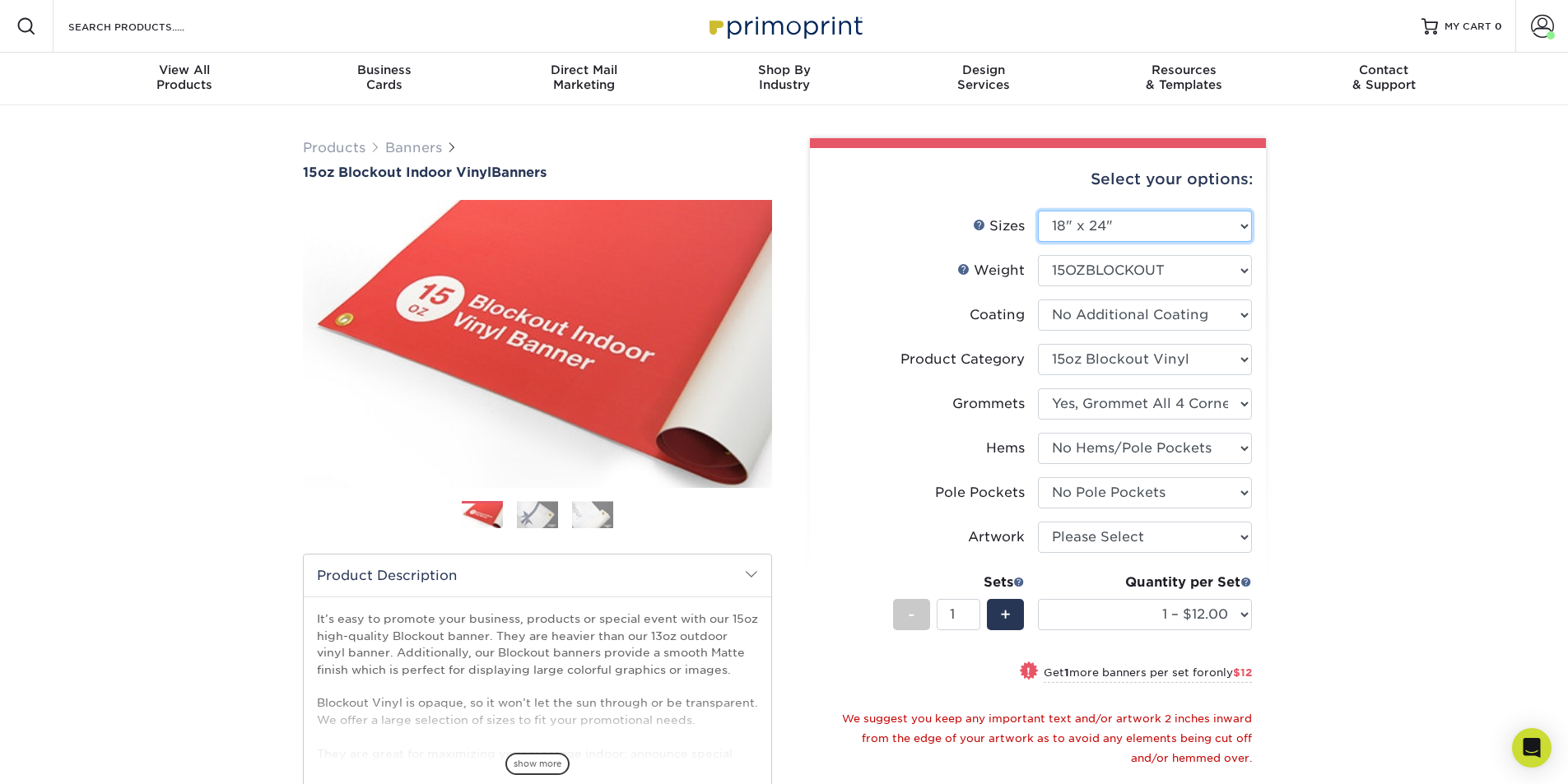
select select "-1"
click at [478, 517] on img at bounding box center [482, 516] width 41 height 29
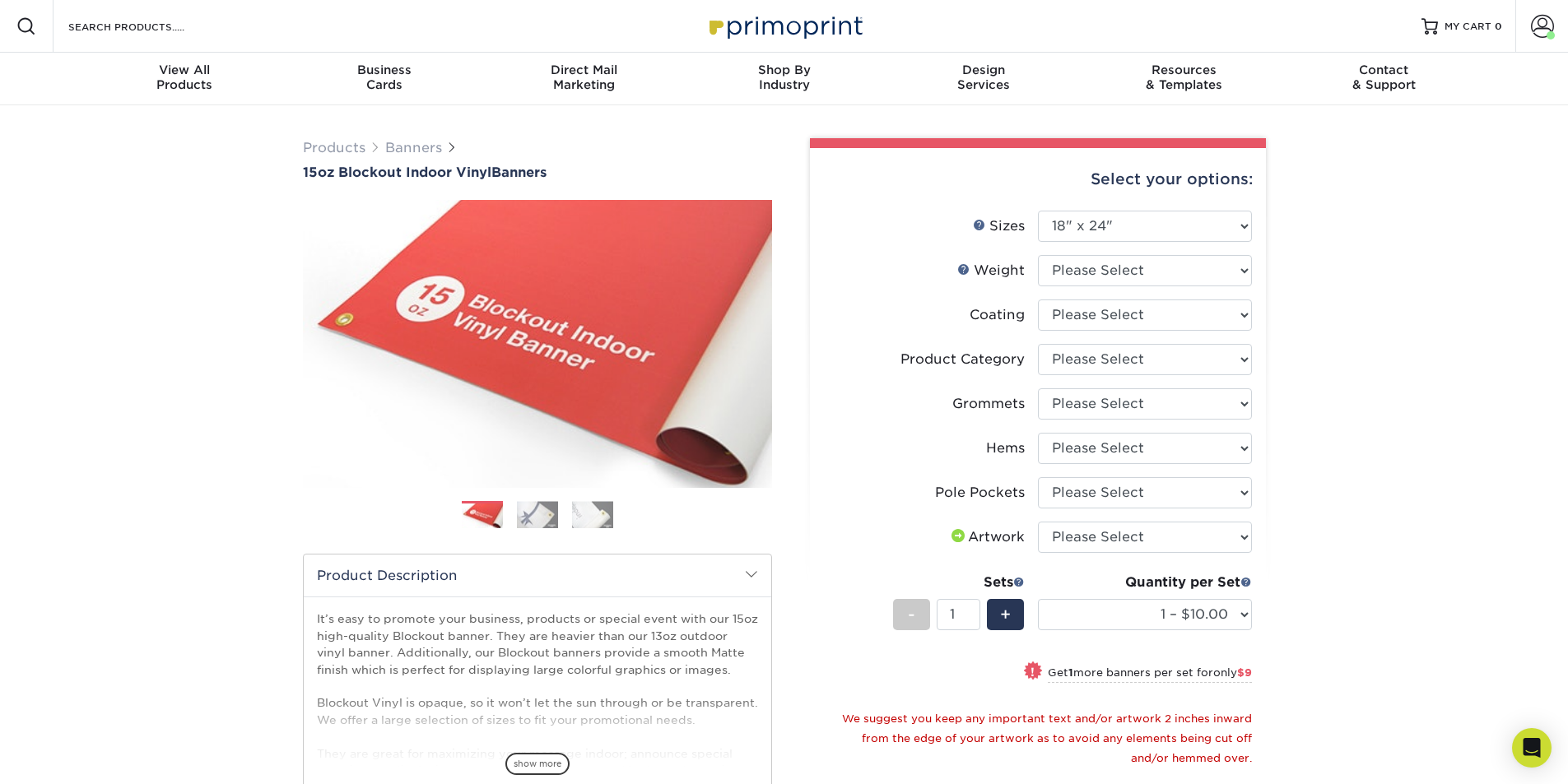
click at [555, 513] on img at bounding box center [537, 514] width 41 height 27
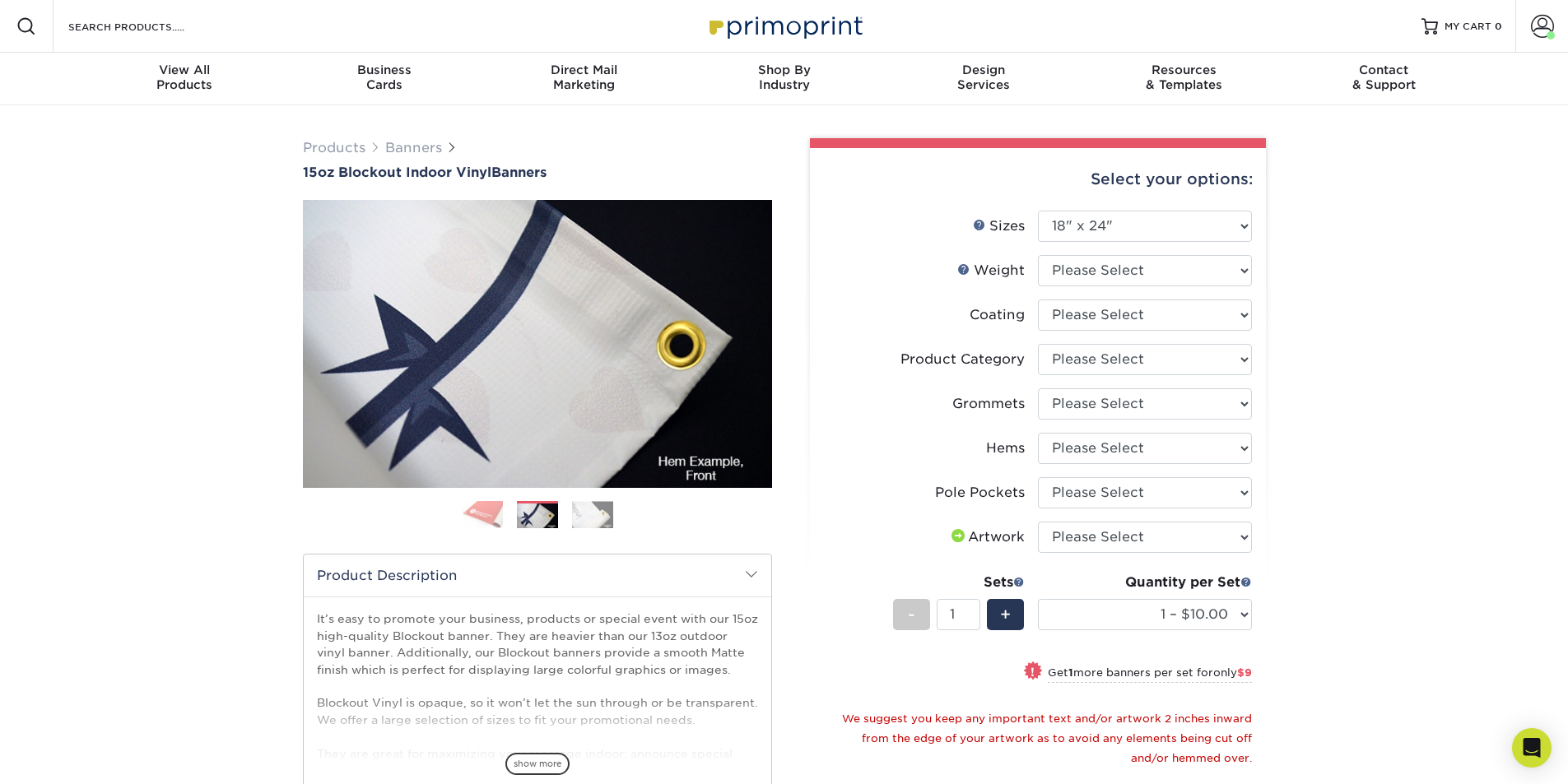
click at [608, 517] on img at bounding box center [592, 514] width 41 height 27
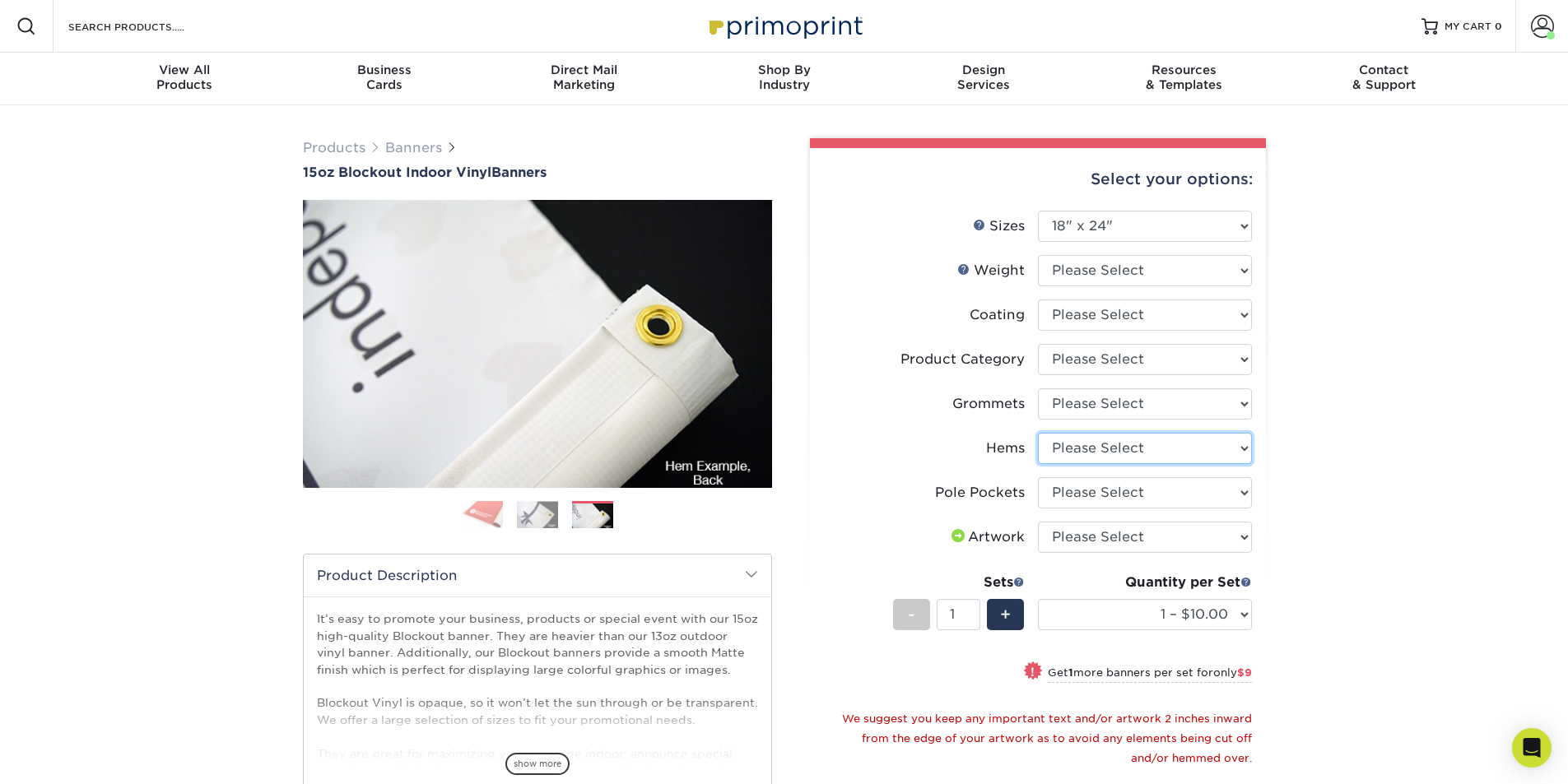
click at [1080, 455] on select "Please Select No Hems/Pole Pockets Yes, Hems Top and Bottom Only Yes, Hems All …" at bounding box center [1145, 448] width 214 height 31
select select "799b34bf-ff99-4291-b254-51157b744628"
click at [1037, 432] on select "Please Select No Hems/Pole Pockets Yes, Hems Top and Bottom Only Yes, Hems All …" at bounding box center [1145, 448] width 214 height 31
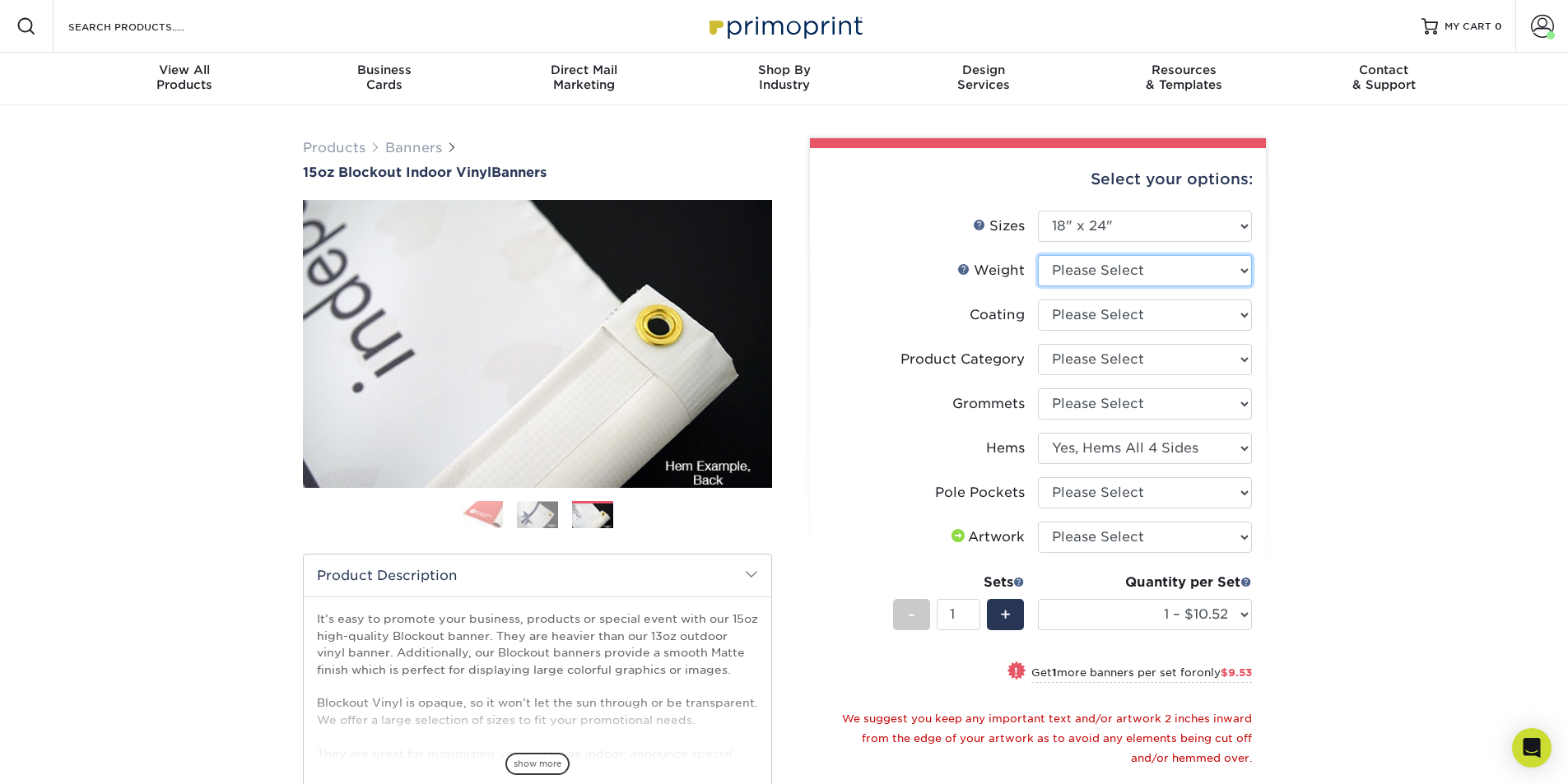
click at [1124, 259] on select "Please Select 15OZBLOCKOUT" at bounding box center [1145, 270] width 214 height 31
select select "15OZBLOCKOUT"
click at [1037, 255] on select "Please Select 15OZBLOCKOUT" at bounding box center [1145, 270] width 214 height 31
select select "-1"
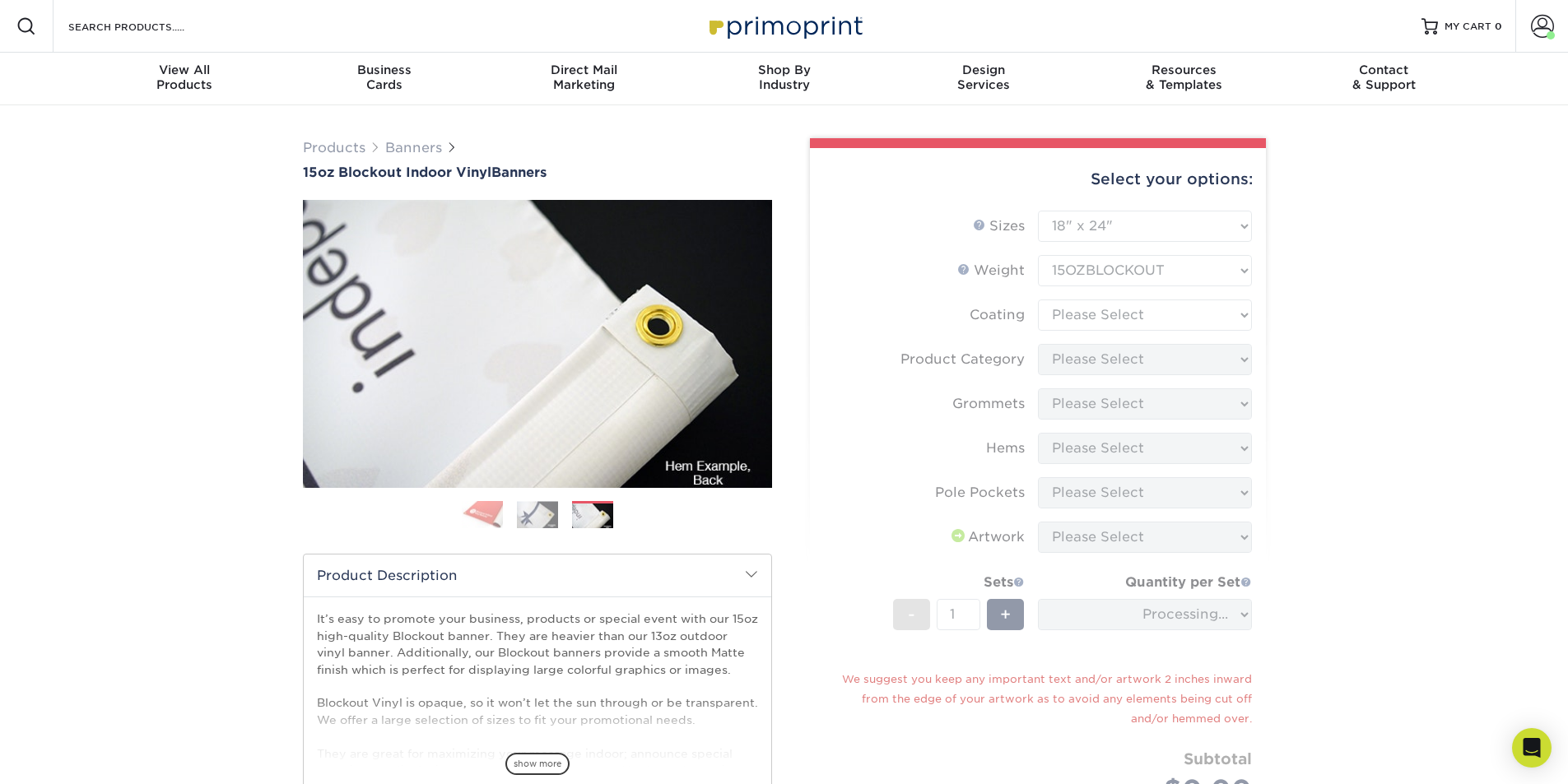
click at [1114, 314] on form "Sizes Help Sizes Please Select 17" x 32" 18" x 24" 21" x 192" 22" x 35" 22" x 6…" at bounding box center [1037, 534] width 429 height 648
click at [1125, 237] on form "Sizes Help Sizes Please Select 17" x 32" 18" x 24" 21" x 192" 22" x 35" 22" x 6…" at bounding box center [1037, 534] width 429 height 648
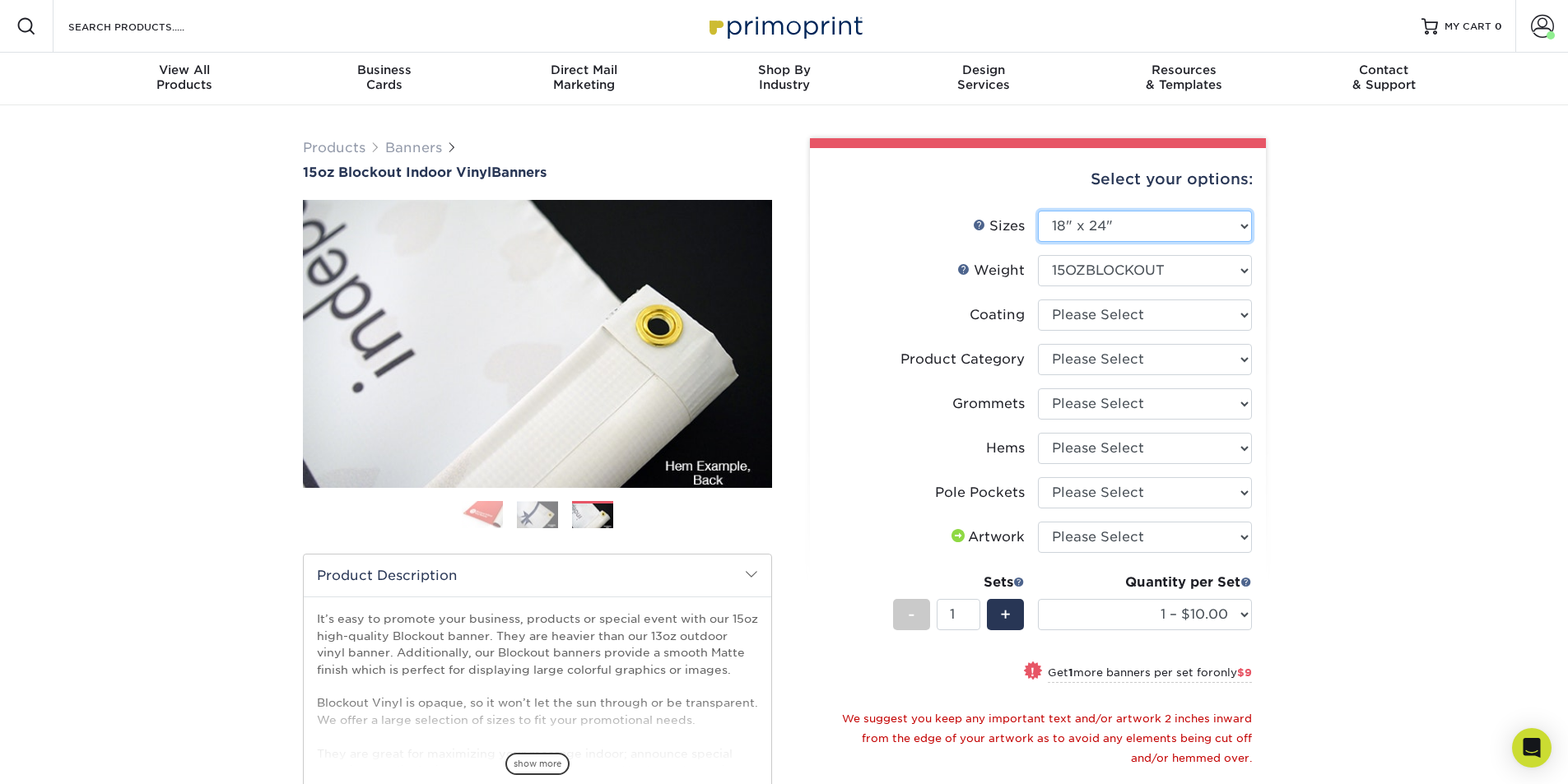
click at [1125, 237] on select "Please Select 17" x 32" 18" x 24" 21" x 192" 22" x 35" 22" x 69" 24" x 36" 24" …" at bounding box center [1145, 226] width 214 height 31
select select "36.00x72.00"
click at [1037, 211] on select "Please Select 17" x 32" 18" x 24" 21" x 192" 22" x 35" 22" x 69" 24" x 36" 24" …" at bounding box center [1145, 226] width 214 height 31
select select "-1"
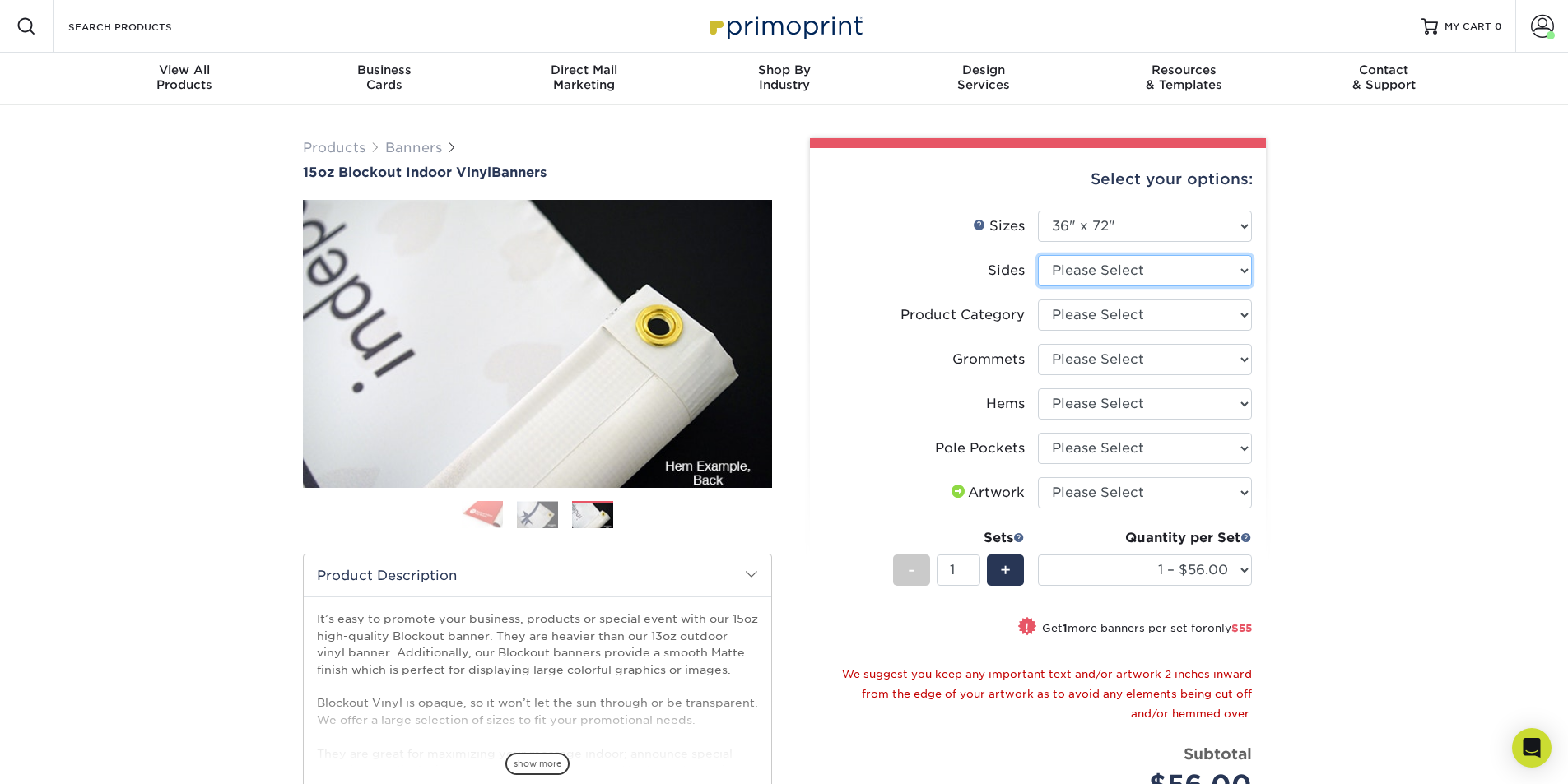
click at [1048, 266] on select "Please Select Print Both Sides Print Front Only" at bounding box center [1145, 270] width 214 height 31
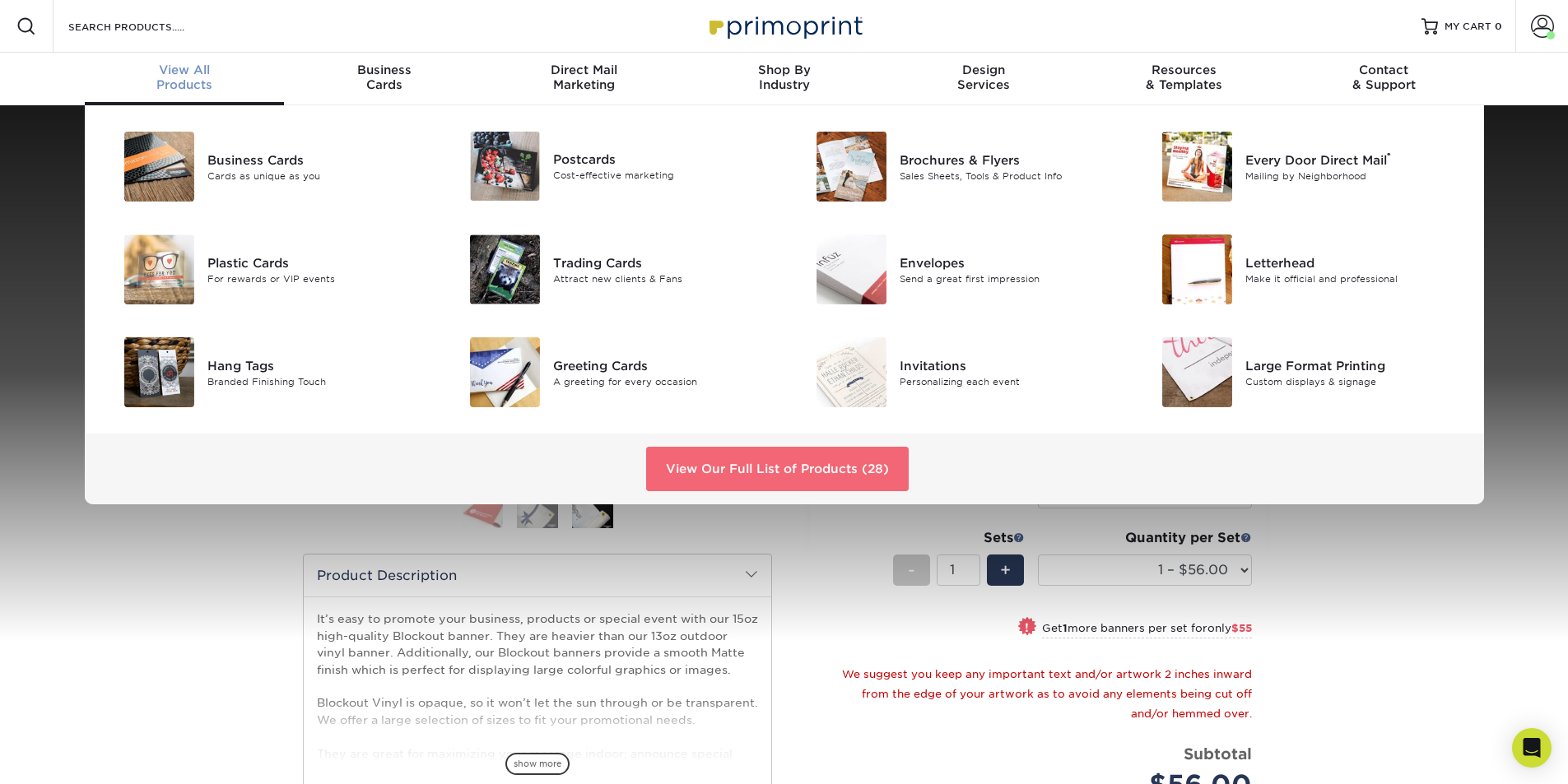
click at [772, 455] on link "View Our Full List of Products (28)" at bounding box center [777, 469] width 262 height 45
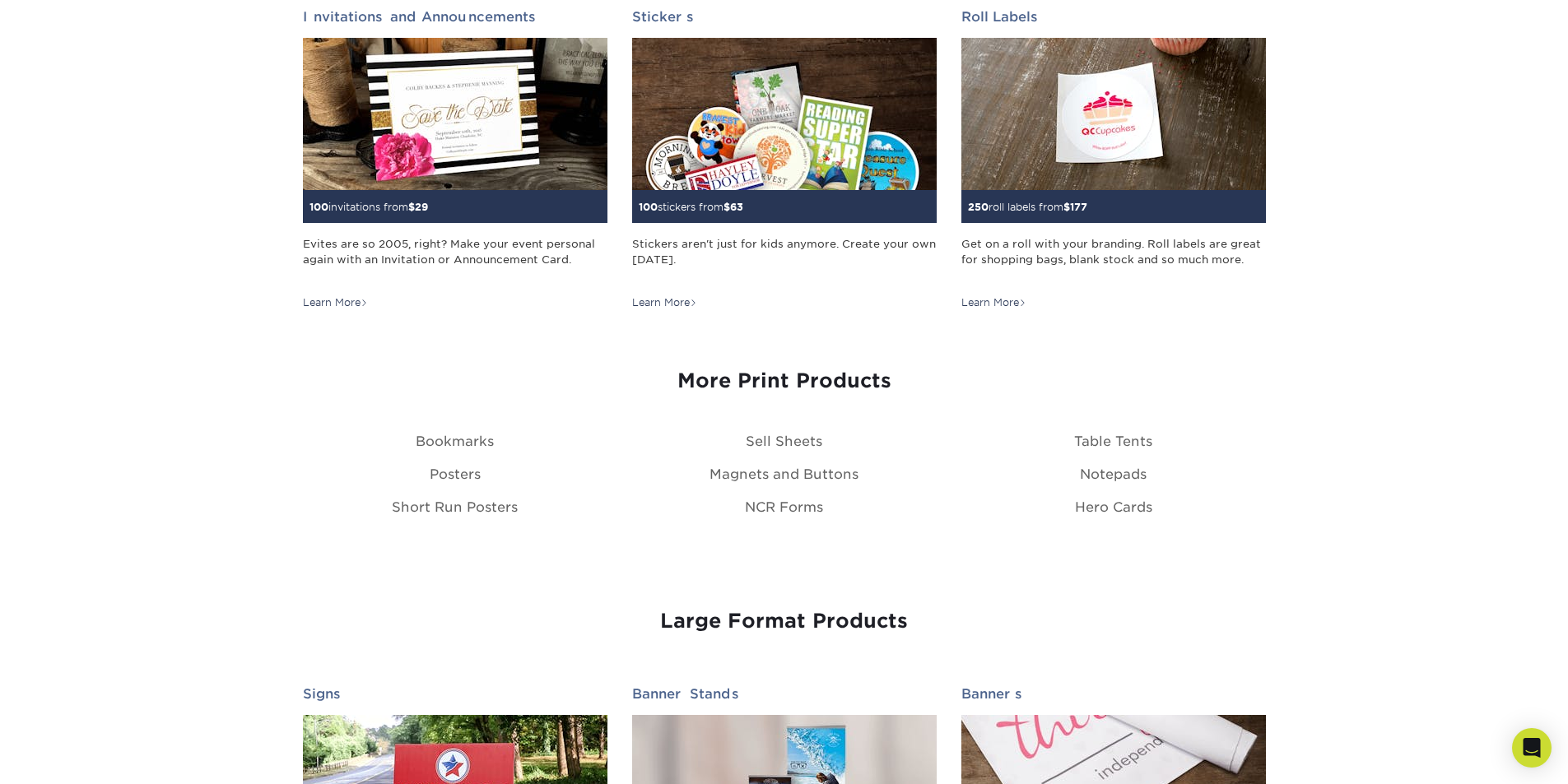
scroll to position [2056, 0]
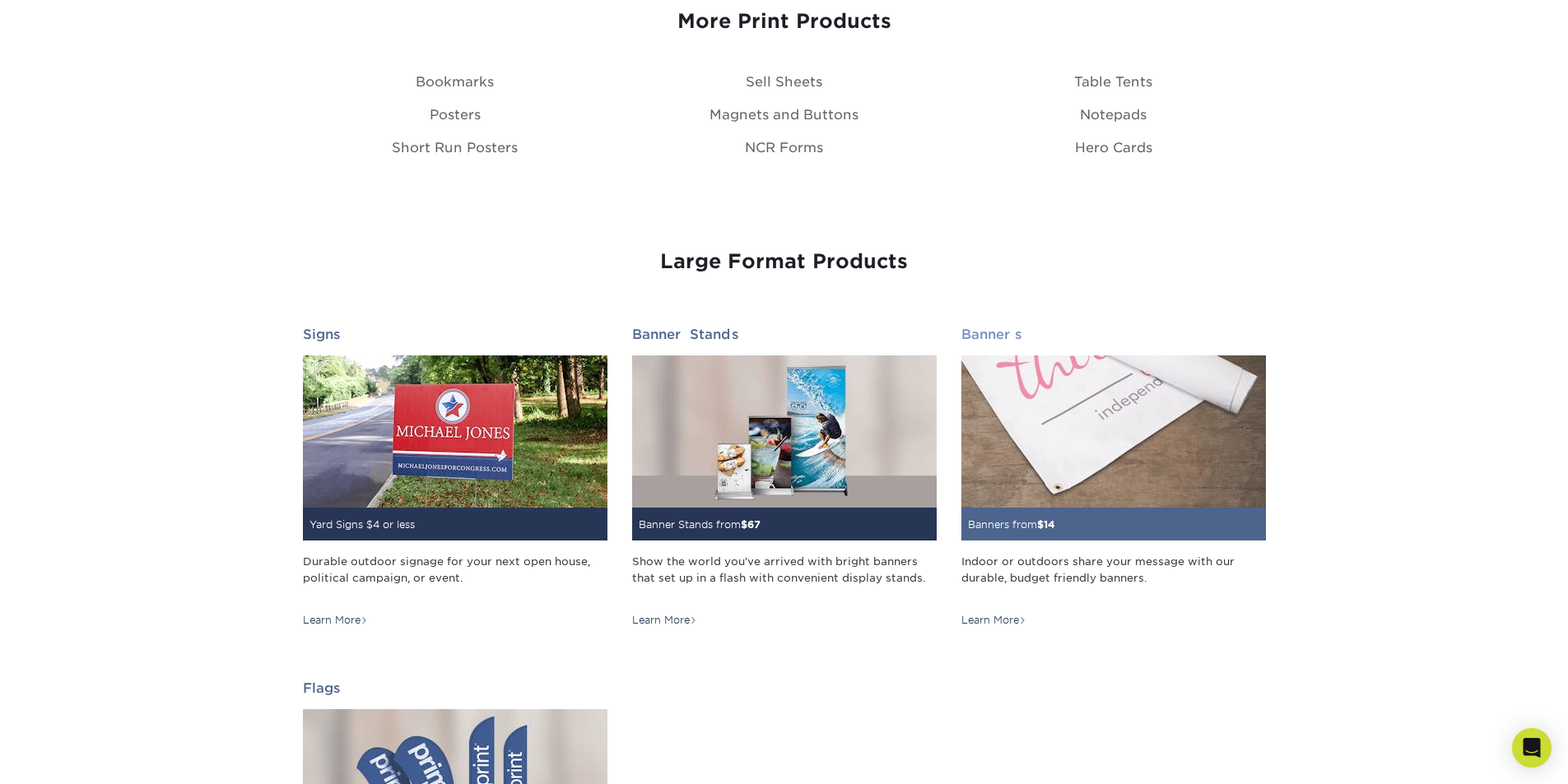
click at [1070, 486] on img at bounding box center [1113, 432] width 304 height 153
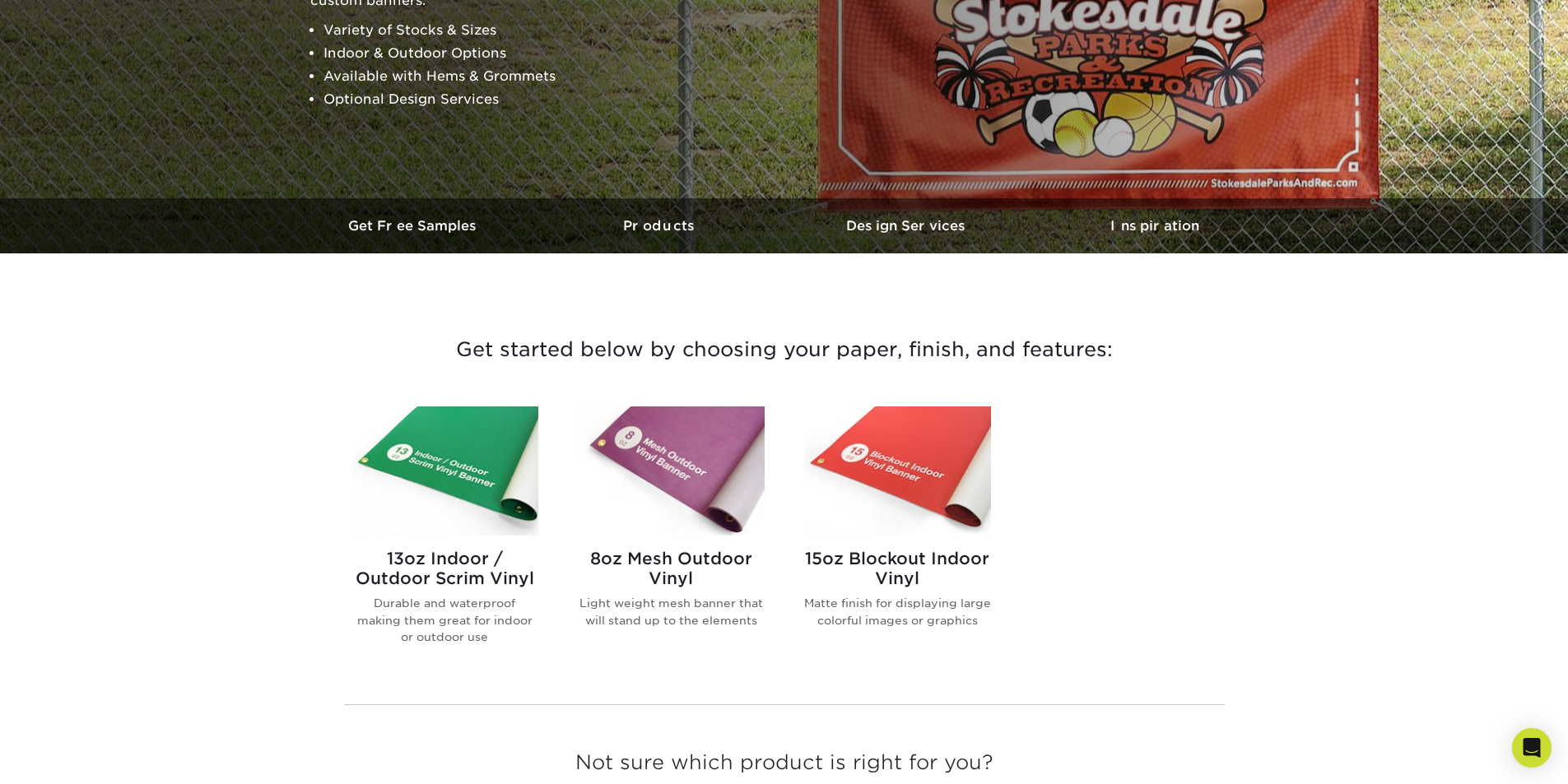
scroll to position [329, 0]
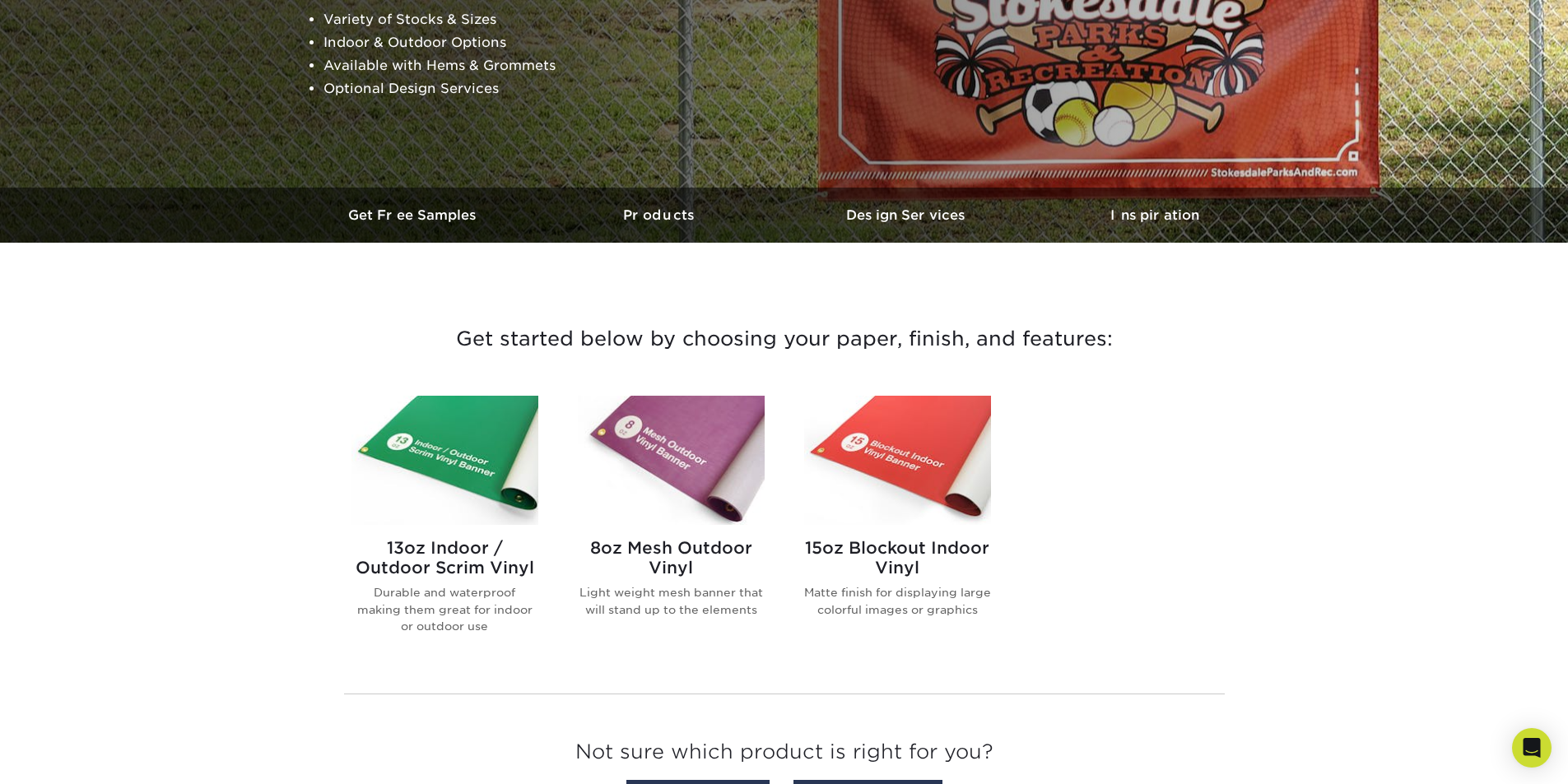
click at [476, 474] on img at bounding box center [445, 459] width 186 height 129
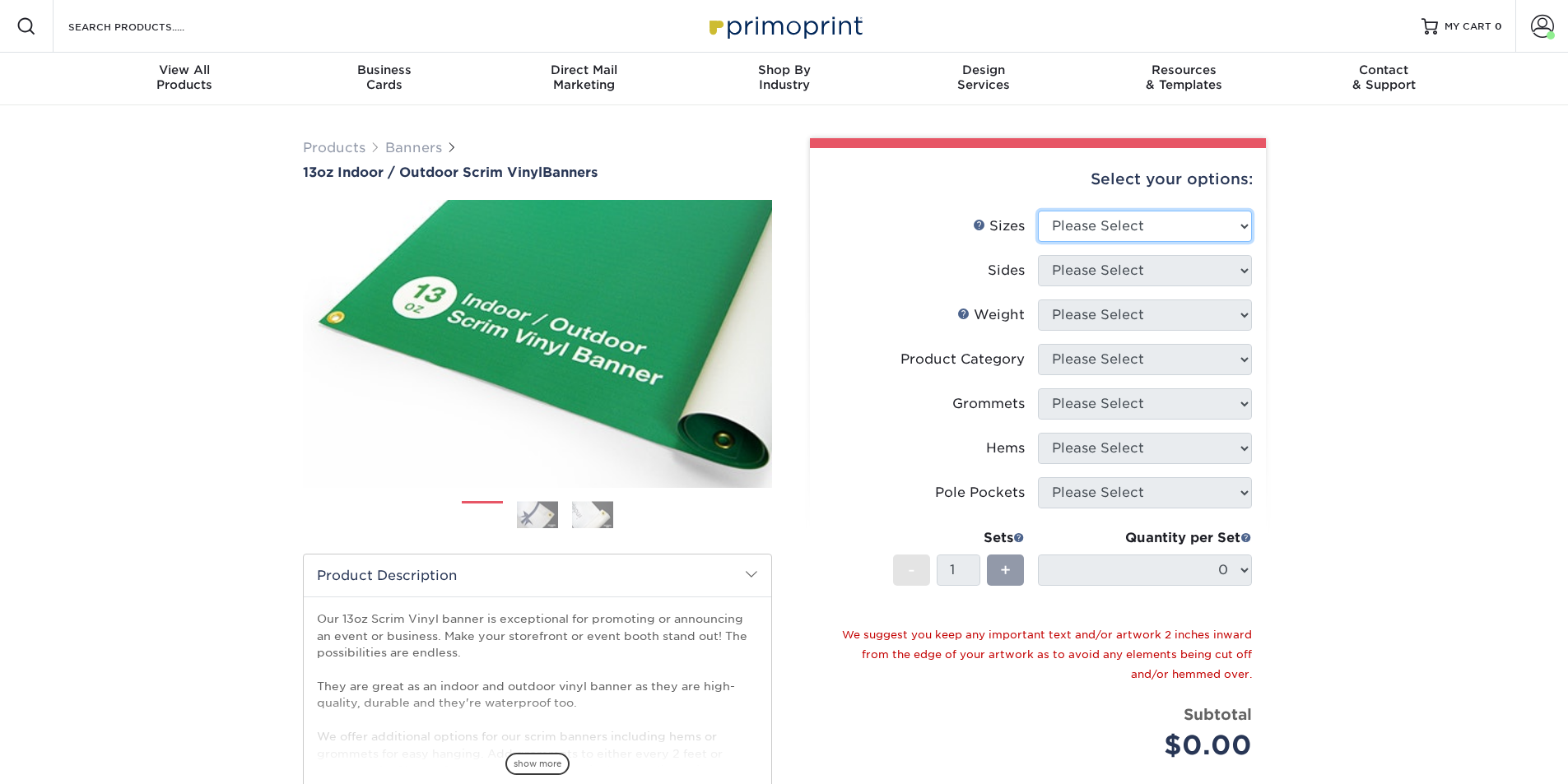
click at [1182, 216] on select "Please Select 24" x 36" 24" x 48" 36" x 48" 36" x 60" 36" x 72" 36" x 96" 36" x…" at bounding box center [1145, 226] width 214 height 31
select select "36.00x72.00"
click at [1037, 211] on select "Please Select 24" x 36" 24" x 48" 36" x 48" 36" x 60" 36" x 72" 36" x 96" 36" x…" at bounding box center [1145, 226] width 214 height 31
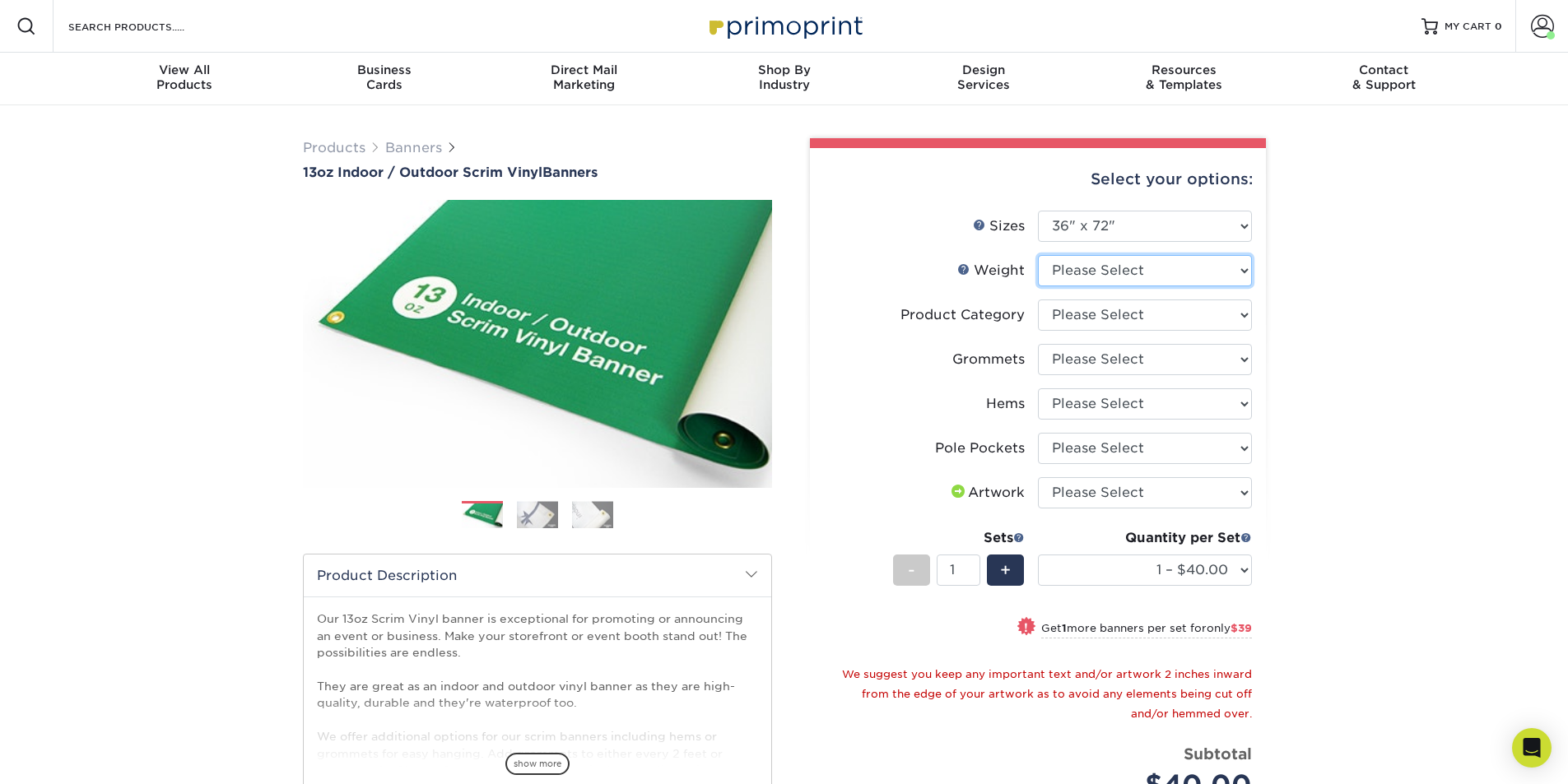
click at [1090, 278] on select "Please Select 13OZ" at bounding box center [1145, 270] width 214 height 31
select select "13OZ"
click at [1037, 255] on select "Please Select 13OZ" at bounding box center [1145, 270] width 214 height 31
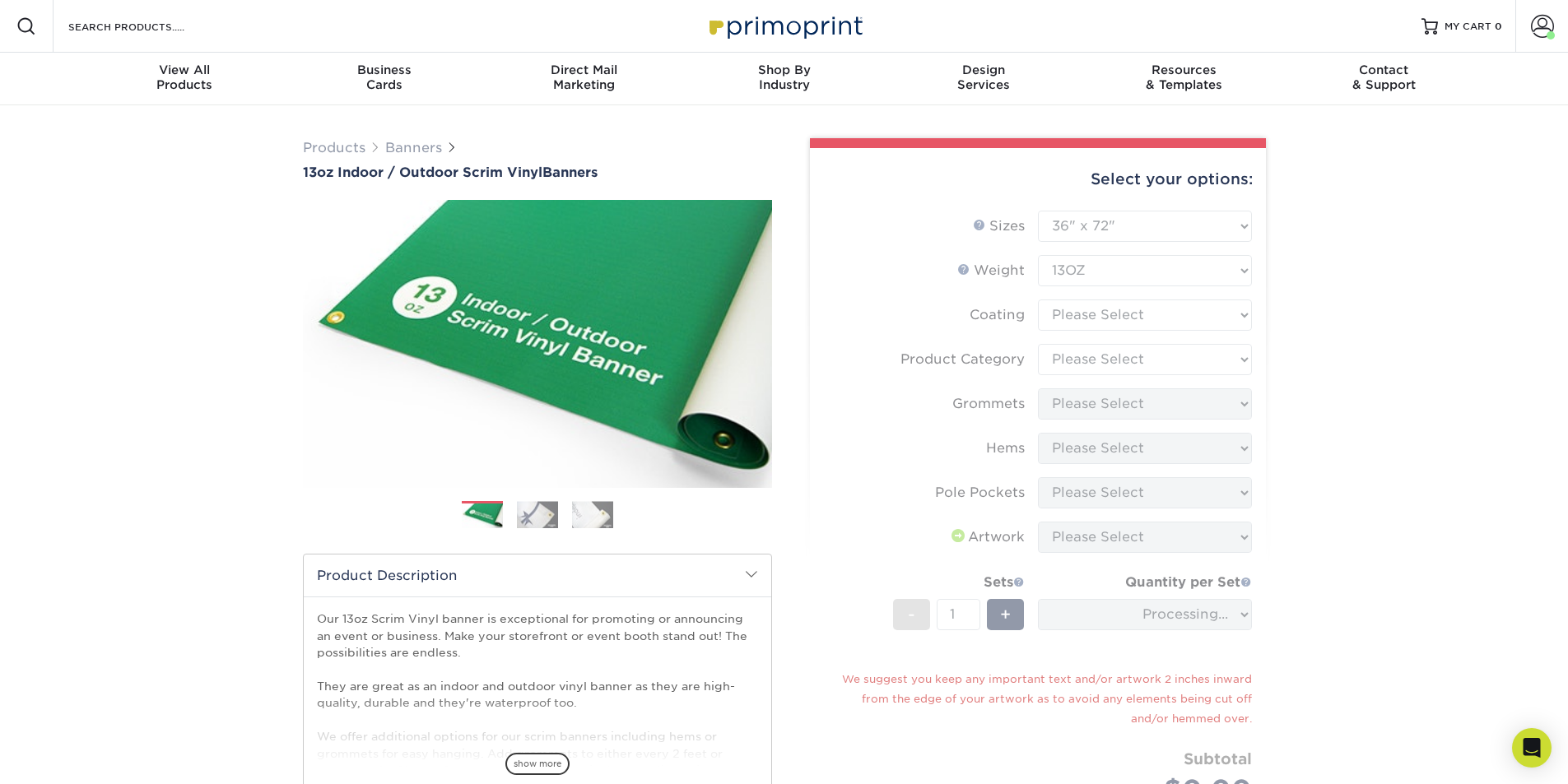
click at [1089, 314] on form "Sizes Help Sizes Please Select 24" x 36" 24" x 48" 36" x 48" 36" x 60" 36" x 72…" at bounding box center [1037, 534] width 429 height 648
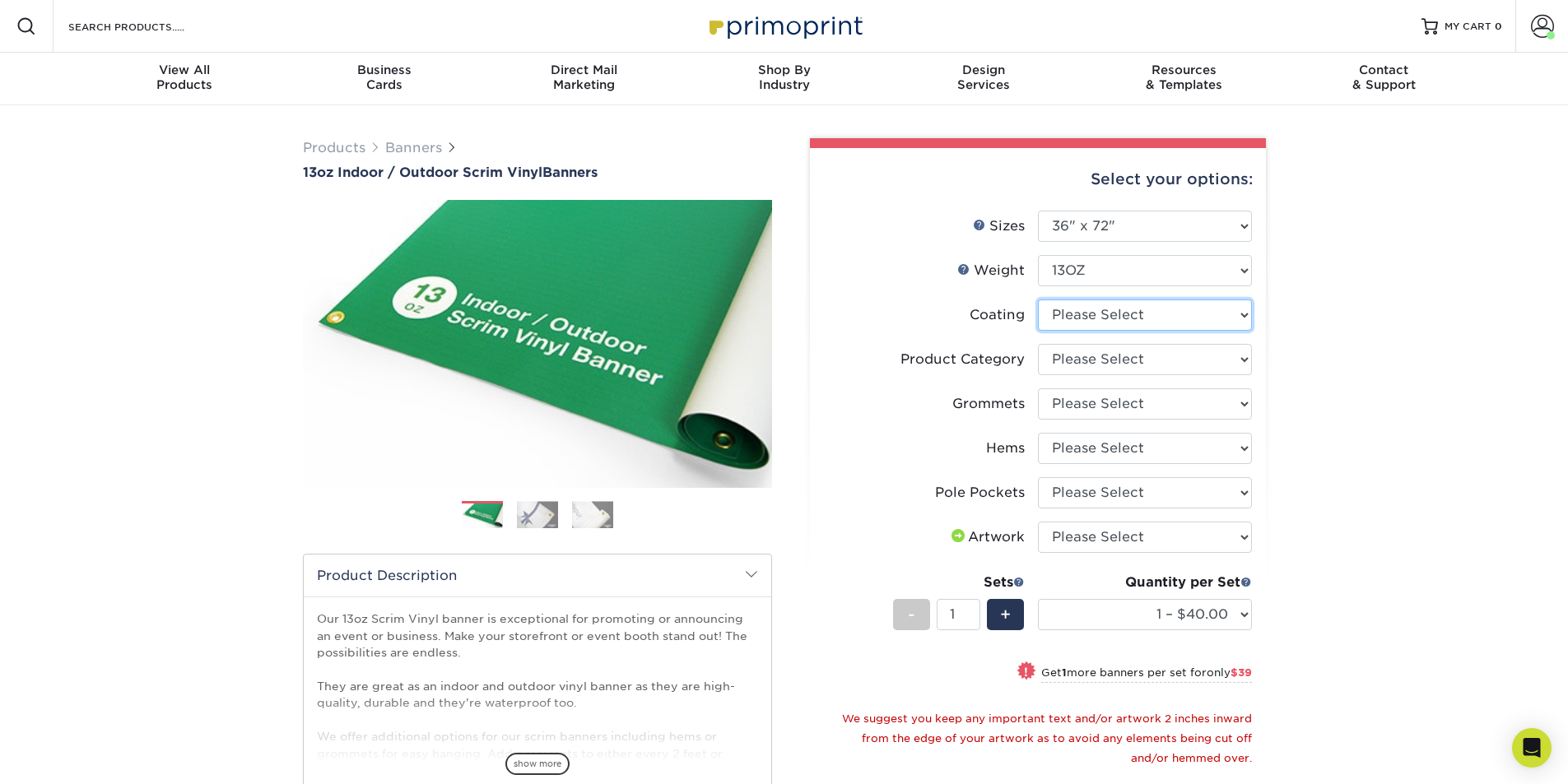
click at [1089, 314] on select at bounding box center [1145, 314] width 214 height 31
select select "3e7618de-abca-4bda-9f97-8b9129e913d8"
click at [1037, 299] on select at bounding box center [1145, 314] width 214 height 31
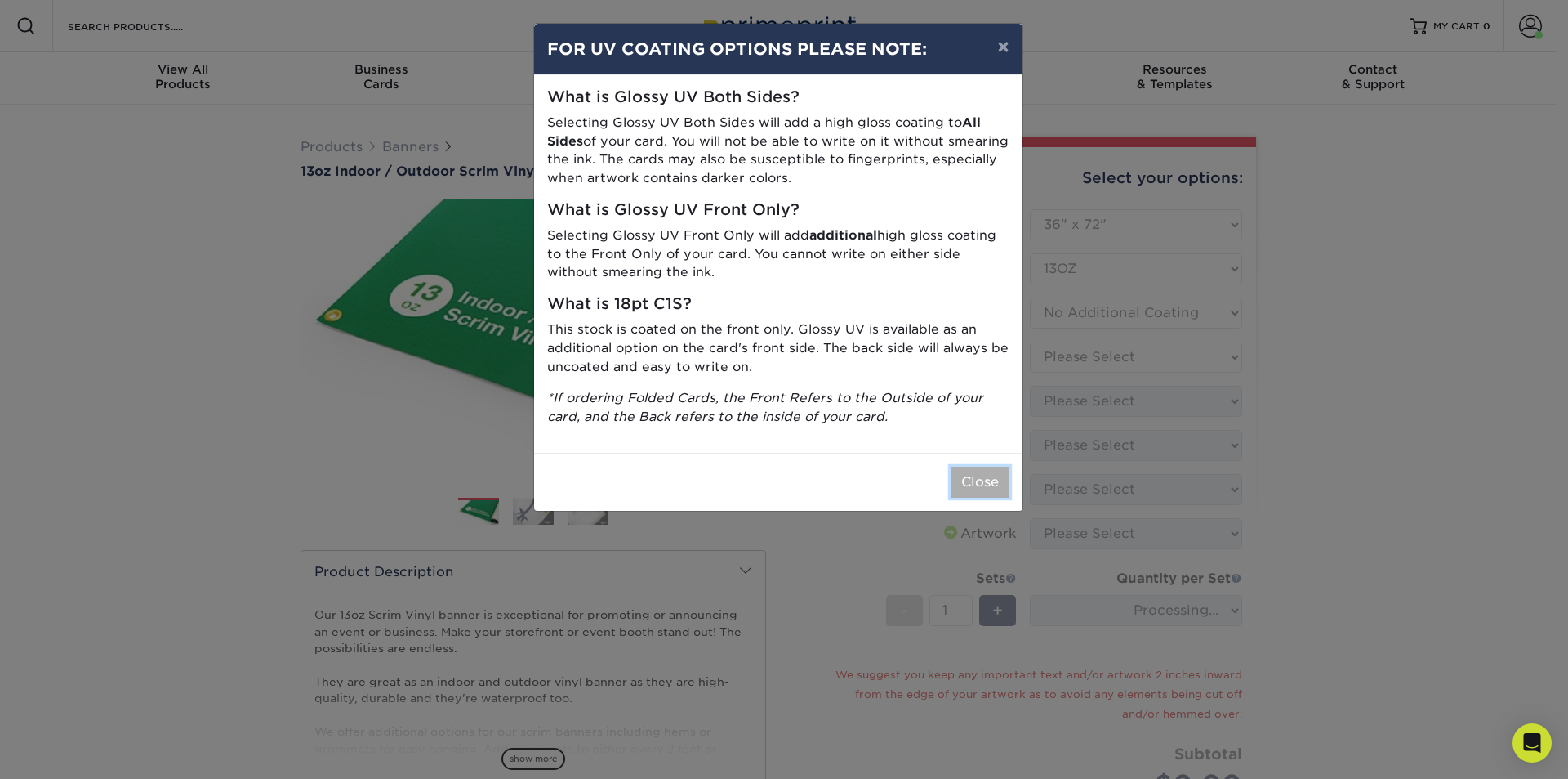
click at [979, 482] on button "Close" at bounding box center [980, 482] width 59 height 31
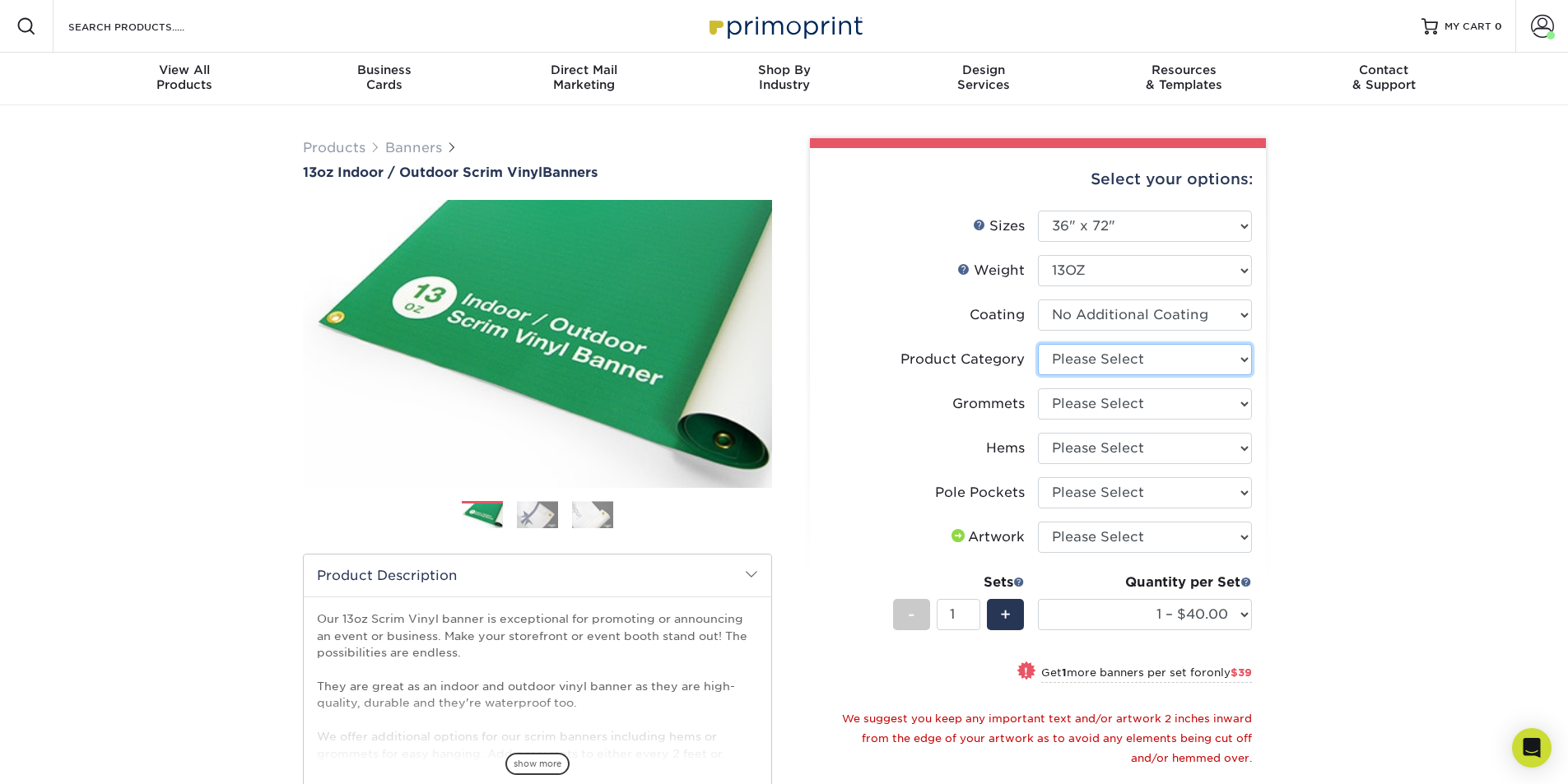
click at [1101, 372] on select "Please Select 13oz Scrim Vinyl Banner - Matte" at bounding box center [1145, 359] width 214 height 31
select select "bb192c35-bb20-422d-b6fe-0c7f48e5aa48"
click at [1037, 344] on select "Please Select 13oz Scrim Vinyl Banner - Matte" at bounding box center [1145, 359] width 214 height 31
click at [1103, 403] on select "Please Select No Grommets Yes, Grommet All 4 Corners Yes, Grommets Every 1 ft. …" at bounding box center [1145, 404] width 214 height 31
select select "844af484-45a3-48a0-88de-19e51b139d69"
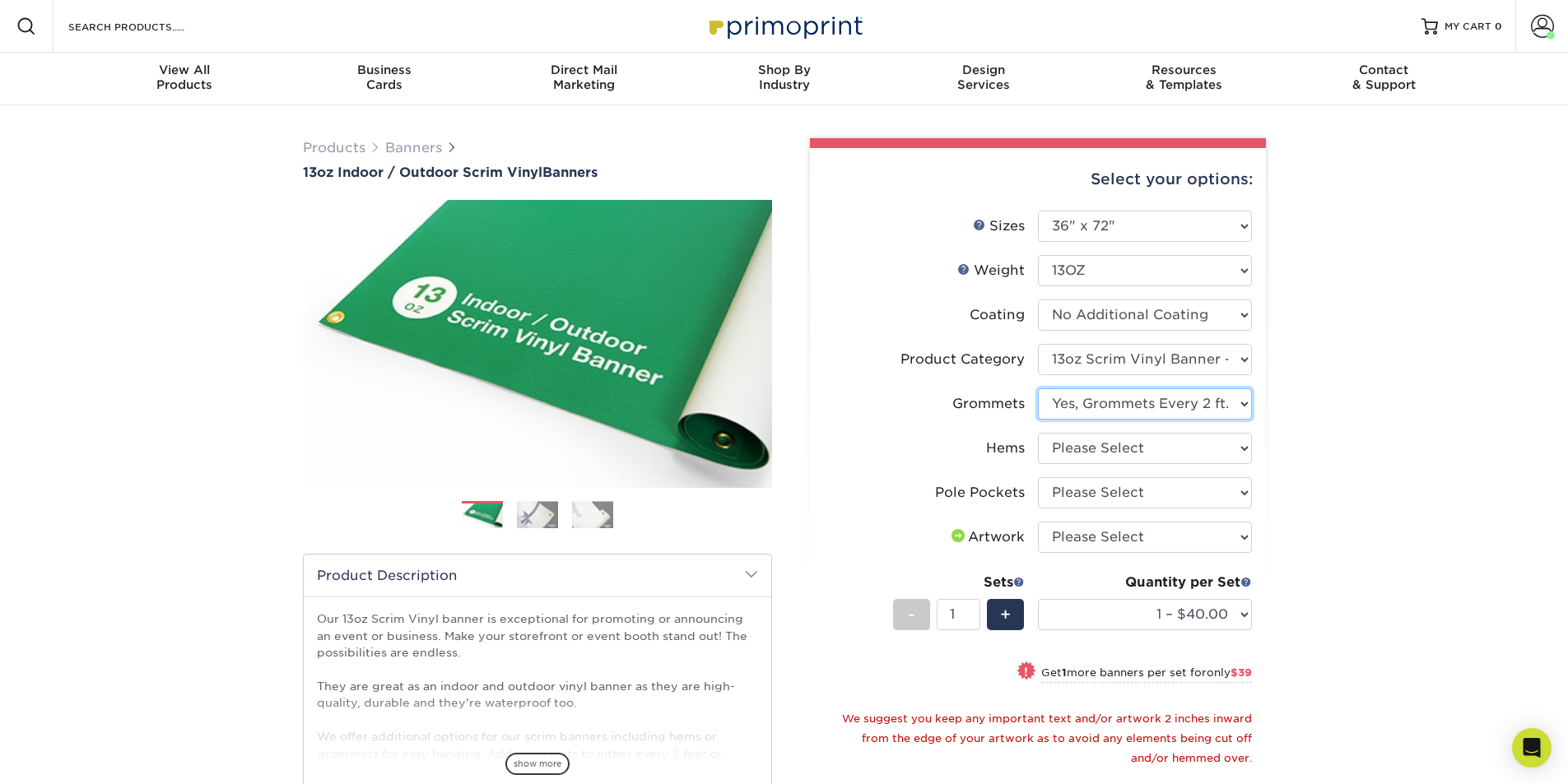
click at [1037, 389] on select "Please Select No Grommets Yes, Grommet All 4 Corners Yes, Grommets Every 1 ft. …" at bounding box center [1145, 404] width 214 height 31
click at [1103, 455] on select "Please Select No Hems/Pole Pockets Yes, Hems Top and Bottom Only Yes, Hems All …" at bounding box center [1145, 448] width 214 height 31
select select "799b34bf-ff99-4291-b254-51157b744628"
click at [1037, 432] on select "Please Select No Hems/Pole Pockets Yes, Hems Top and Bottom Only Yes, Hems All …" at bounding box center [1145, 448] width 214 height 31
click at [1097, 497] on select "Please Select No Pole Pockets 2 in. Left and Right 2 in. Top and Bottom 4 in. L…" at bounding box center [1145, 492] width 214 height 31
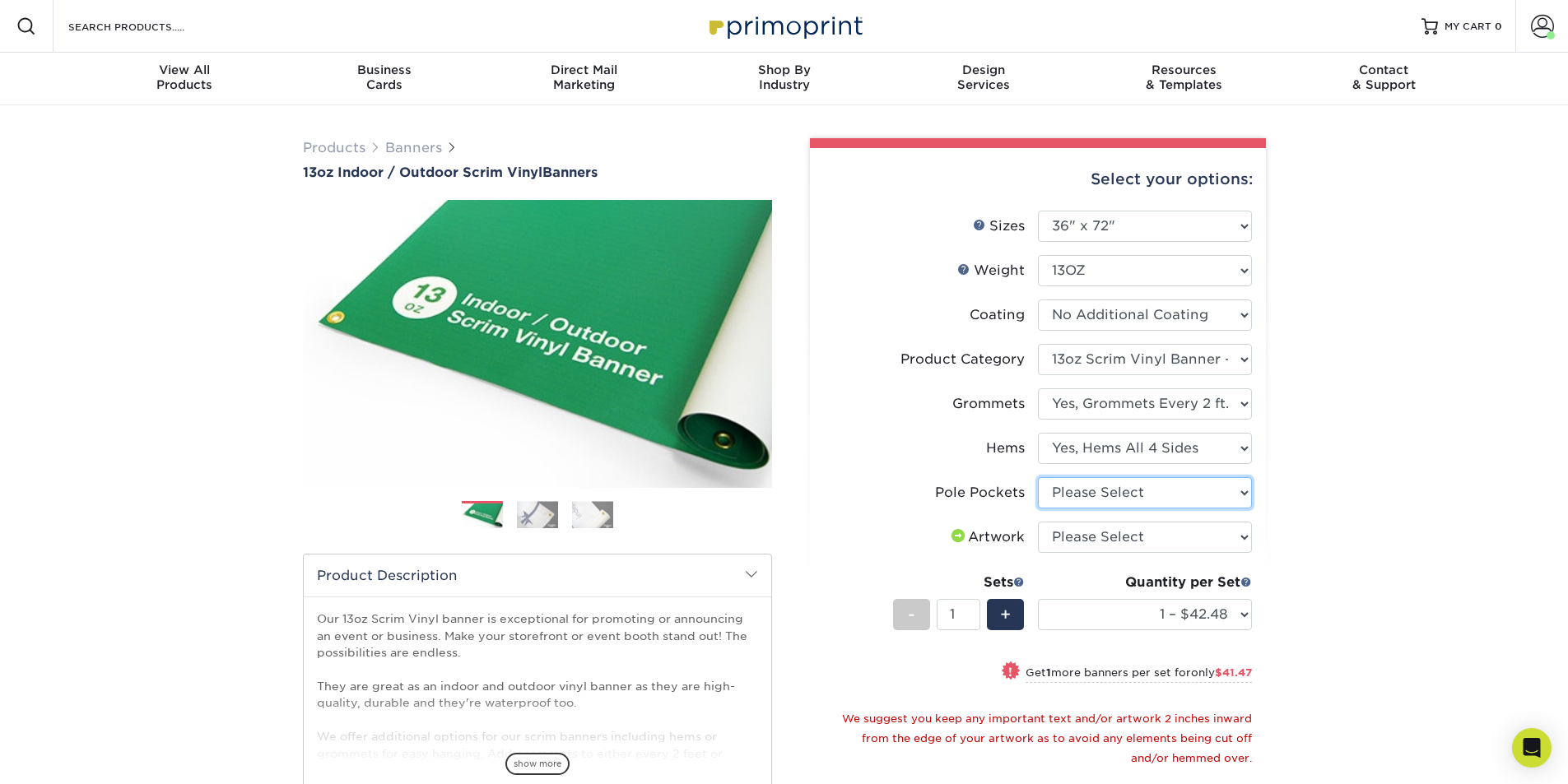
select select "462c5fe9-21e9-49a0-afb4-1c6e8664fe13"
click at [1037, 477] on select "Please Select No Pole Pockets 2 in. Left and Right 2 in. Top and Bottom 4 in. L…" at bounding box center [1145, 492] width 214 height 31
click at [1103, 537] on select "Please Select I will upload files I need a design - $50" at bounding box center [1145, 537] width 214 height 31
select select "upload"
click at [1037, 522] on select "Please Select I will upload files I need a design - $50" at bounding box center [1145, 537] width 214 height 31
